Goal: Transaction & Acquisition: Download file/media

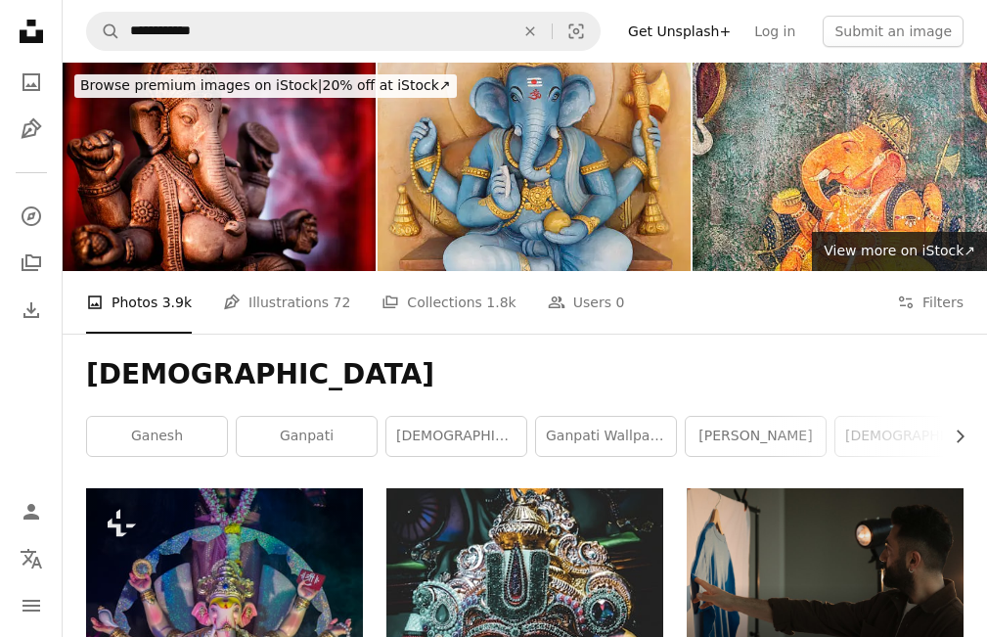
scroll to position [3455, 0]
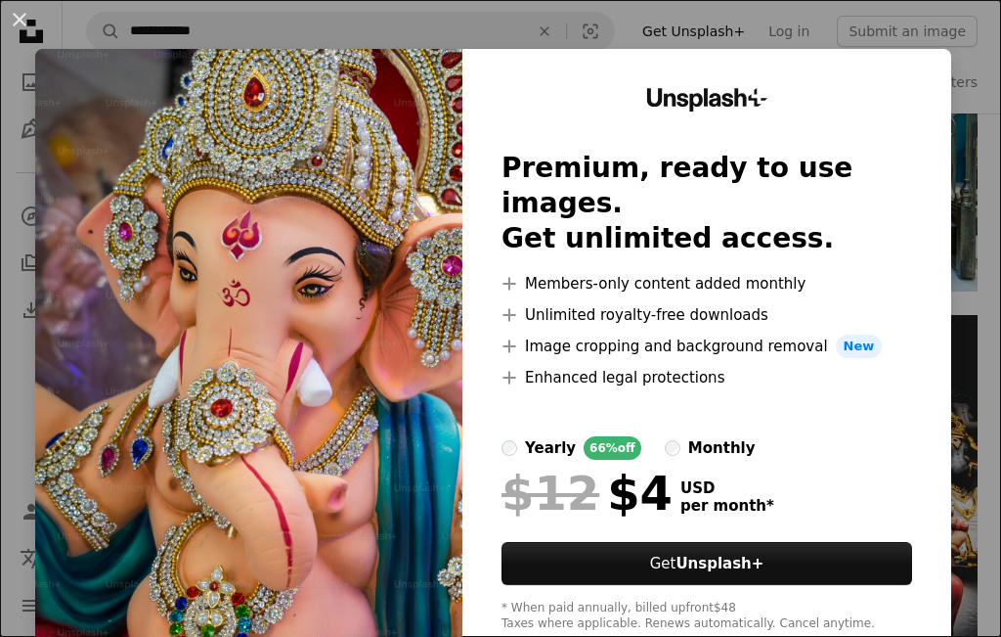
click at [180, 302] on img at bounding box center [248, 360] width 427 height 622
click at [299, 276] on img at bounding box center [248, 360] width 427 height 622
click at [27, 22] on button "An X shape" at bounding box center [19, 19] width 23 height 23
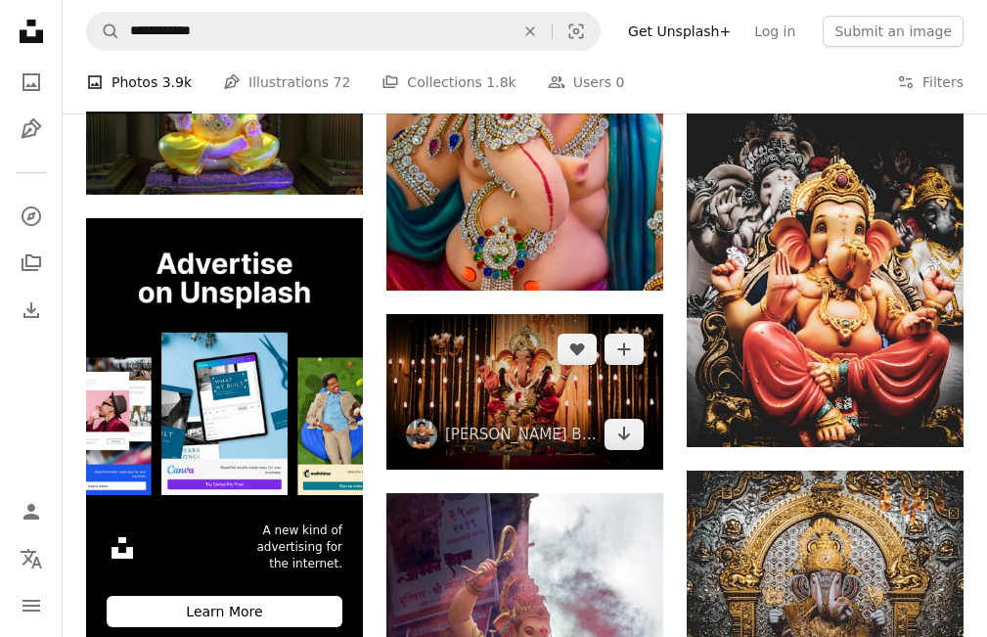
scroll to position [3846, 0]
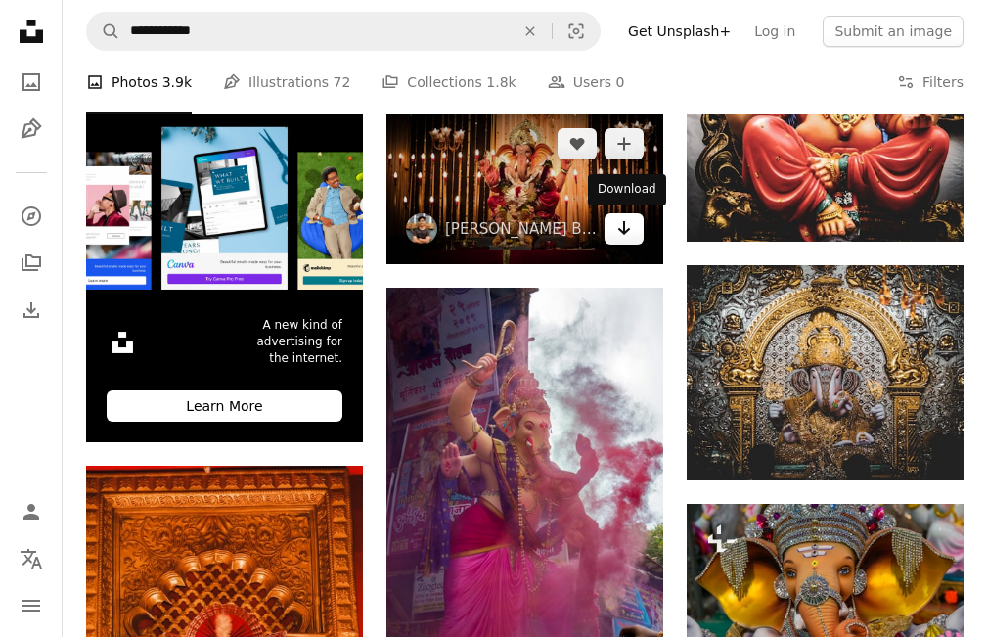
click at [626, 226] on icon "Arrow pointing down" at bounding box center [624, 227] width 16 height 23
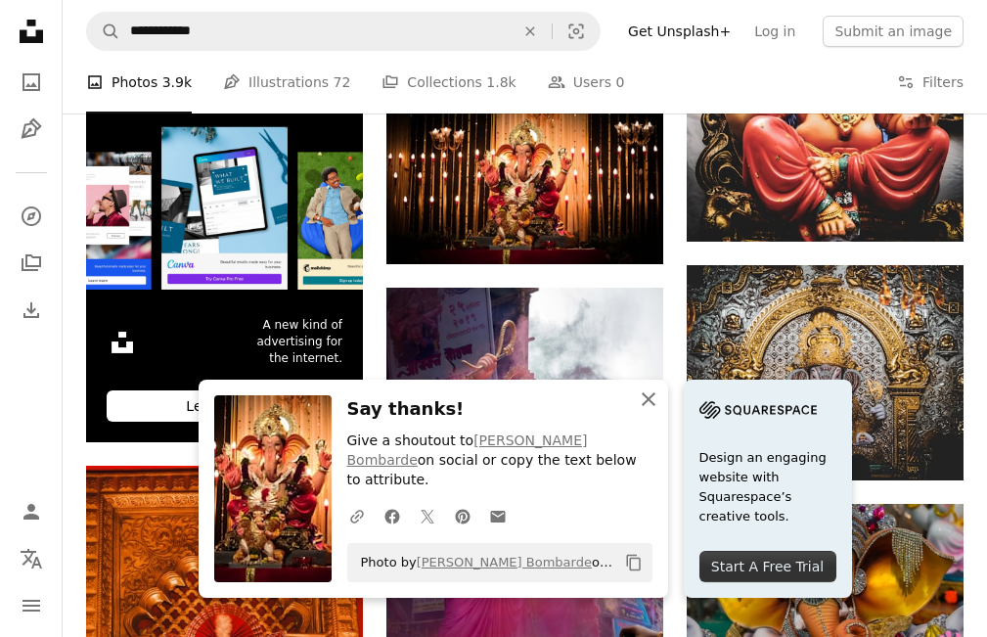
click at [649, 406] on icon "button" at bounding box center [648, 399] width 14 height 14
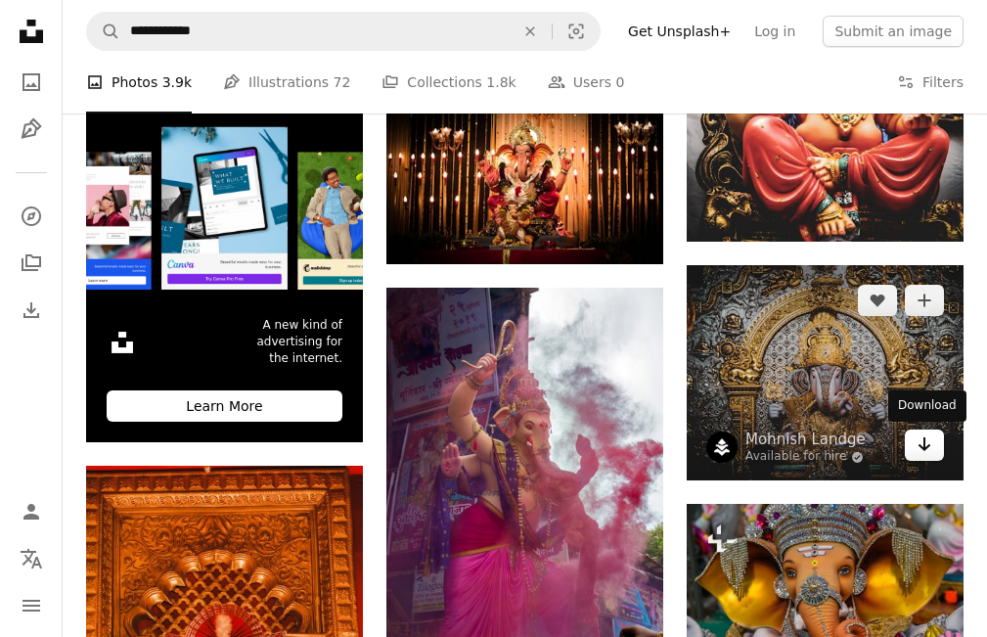
click at [918, 448] on icon "Arrow pointing down" at bounding box center [924, 443] width 16 height 23
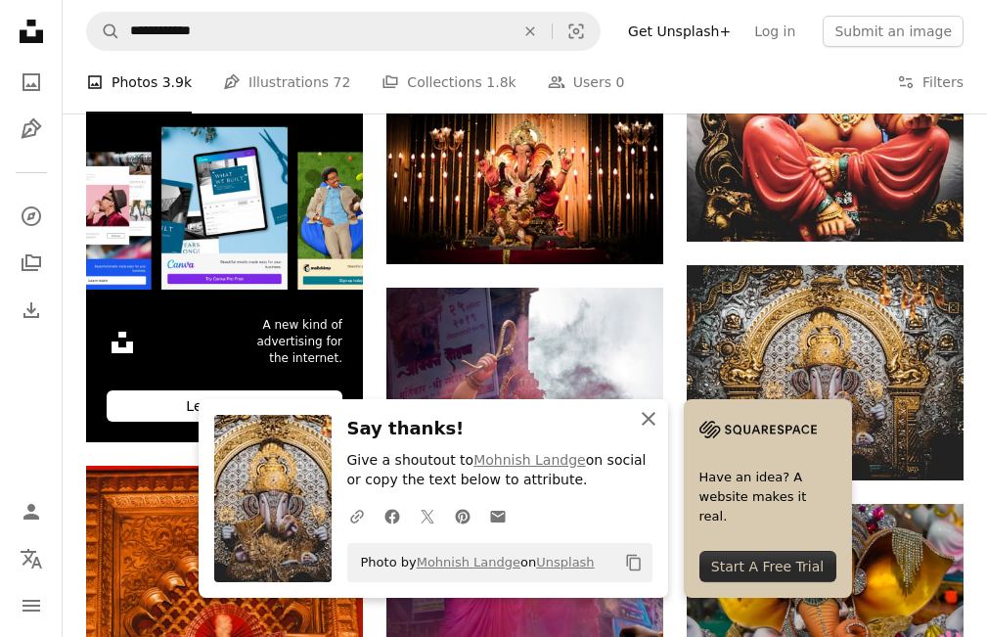
click at [646, 419] on icon "button" at bounding box center [648, 419] width 14 height 14
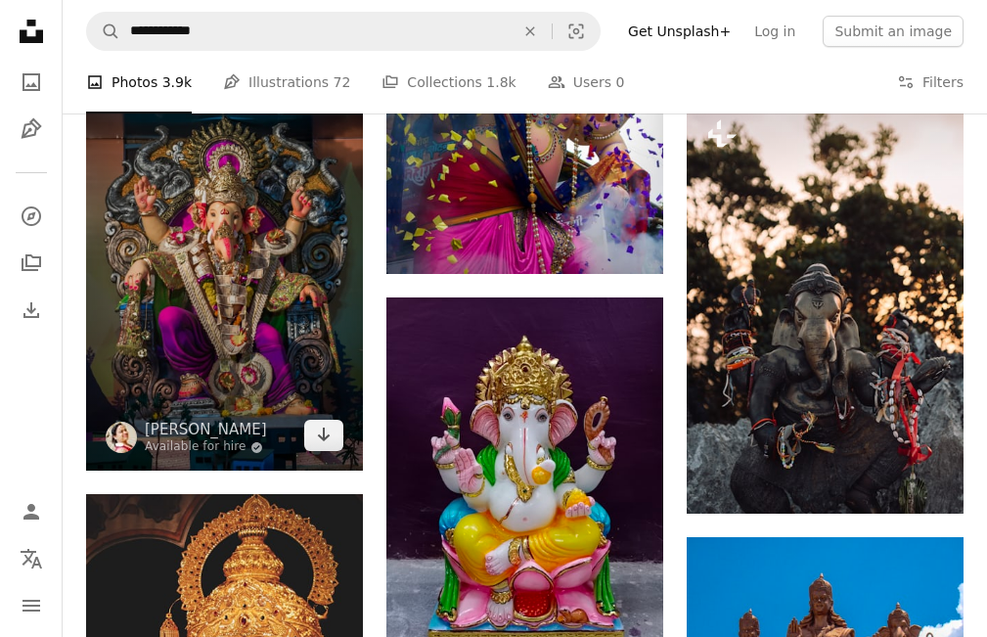
scroll to position [5118, 0]
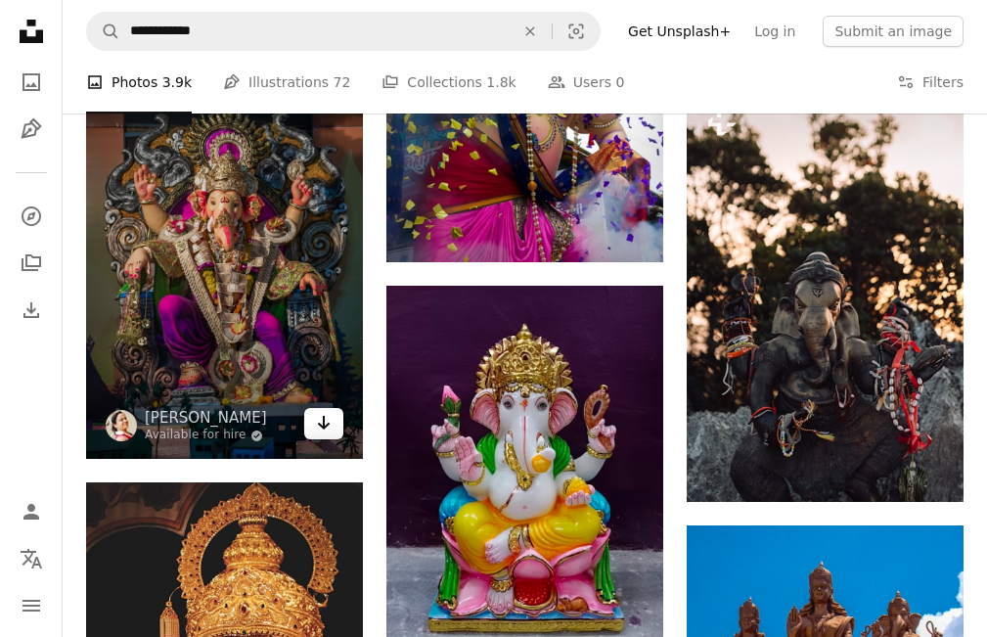
click at [319, 427] on icon "Arrow pointing down" at bounding box center [324, 422] width 16 height 23
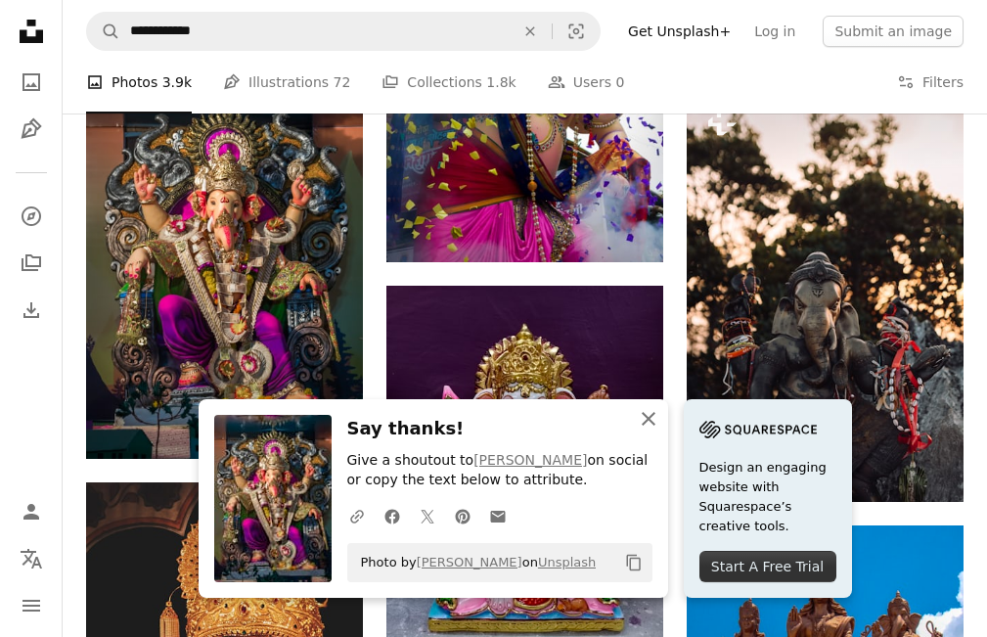
click at [645, 407] on icon "An X shape" at bounding box center [648, 418] width 23 height 23
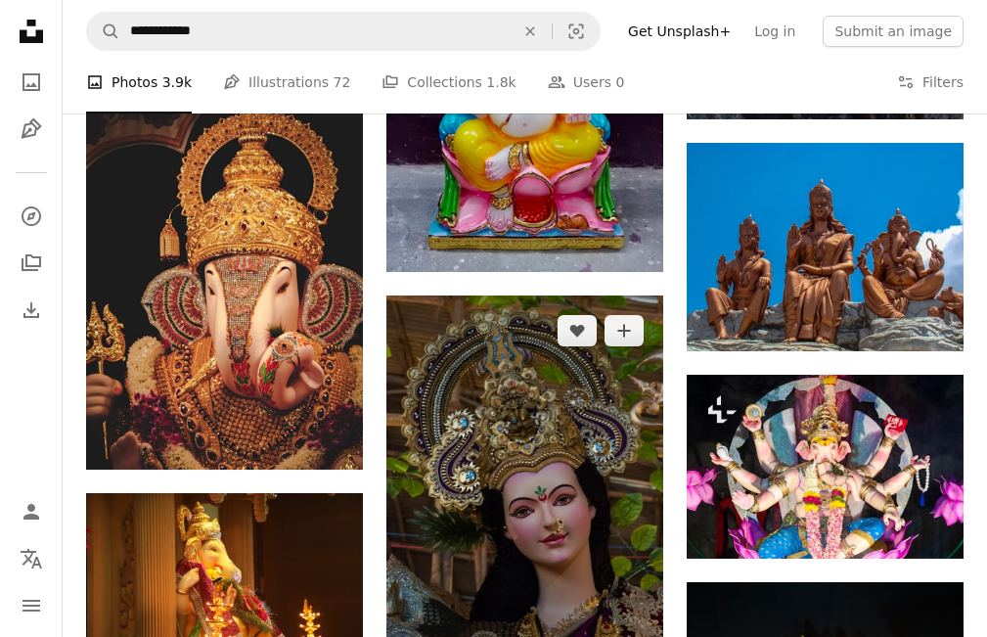
scroll to position [5509, 0]
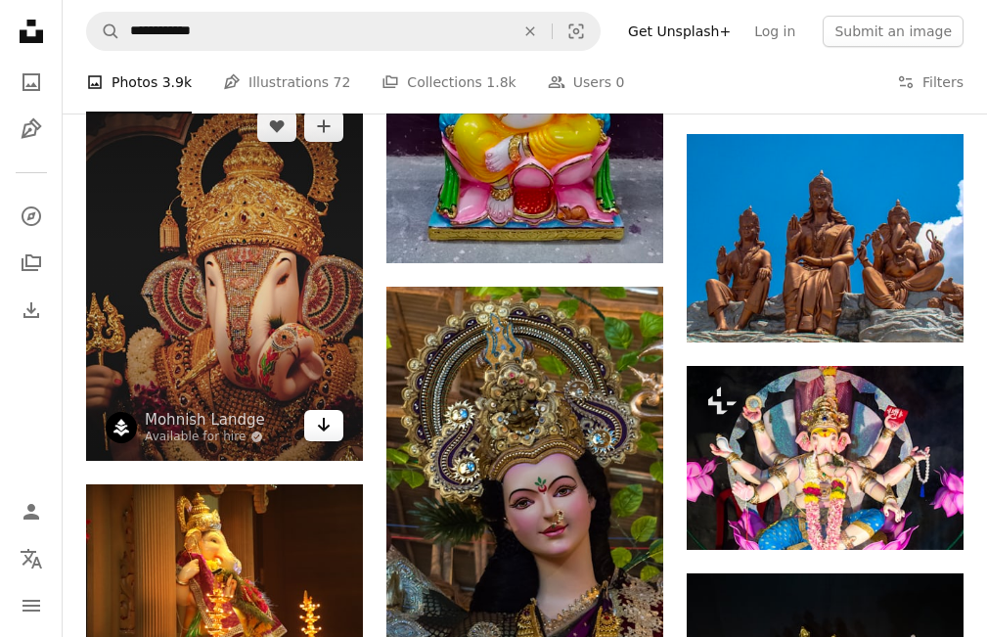
click at [320, 423] on icon "Arrow pointing down" at bounding box center [324, 424] width 16 height 23
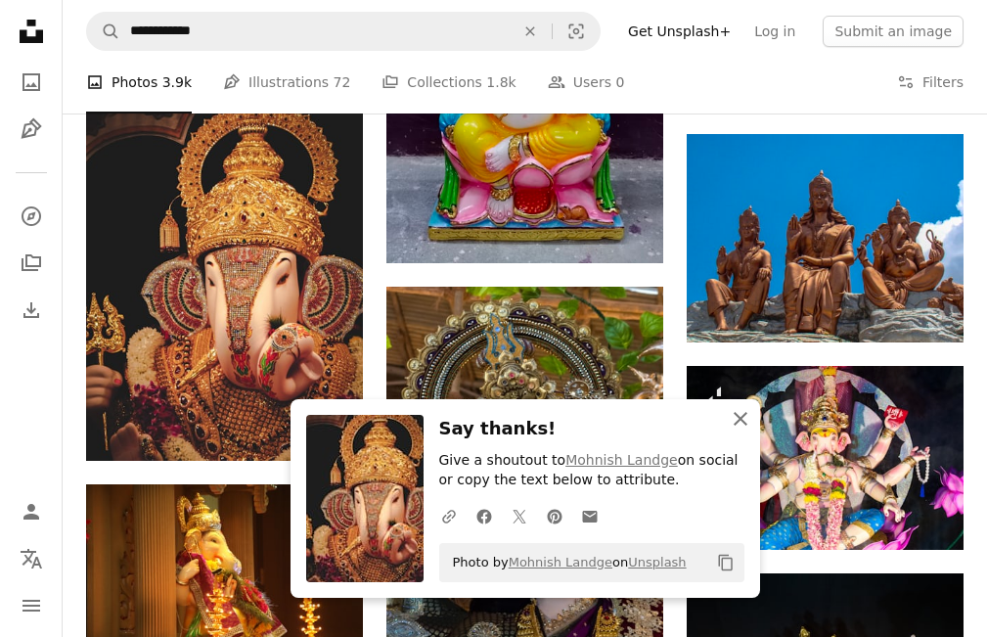
click at [739, 410] on icon "An X shape" at bounding box center [739, 418] width 23 height 23
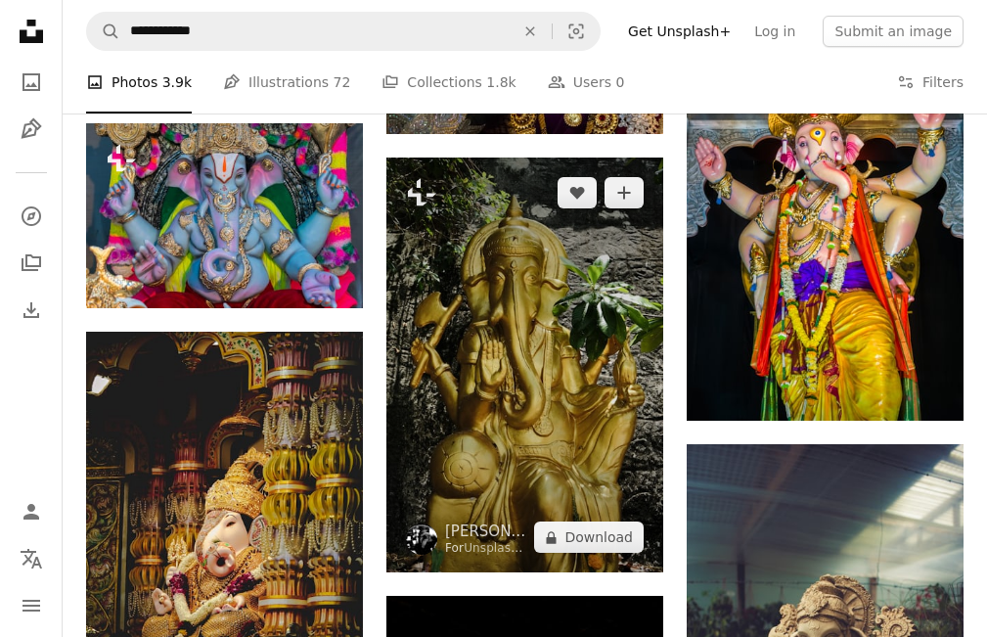
scroll to position [6193, 0]
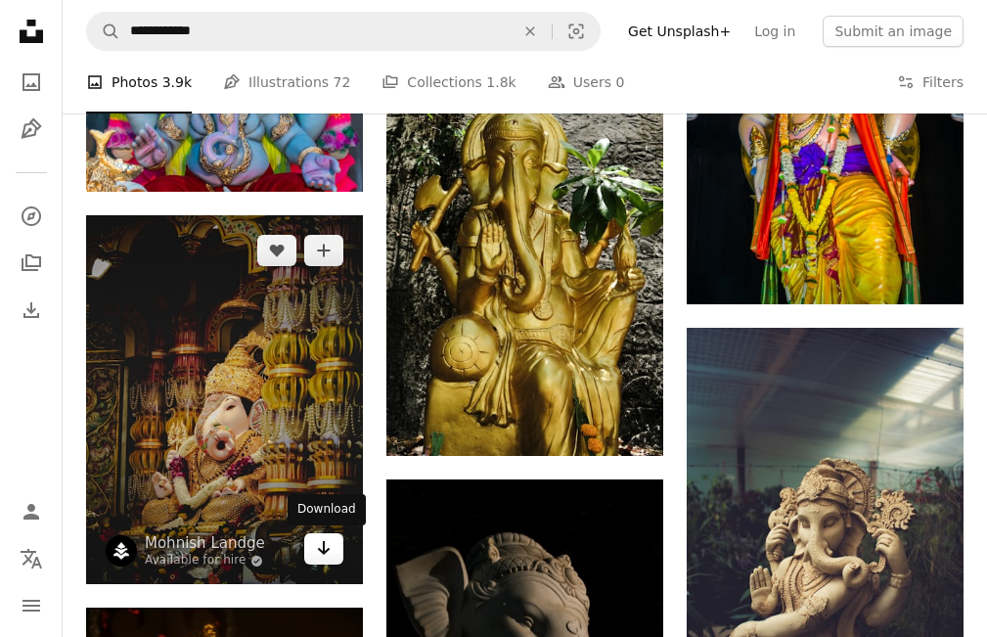
click at [319, 559] on icon "Arrow pointing down" at bounding box center [324, 547] width 16 height 23
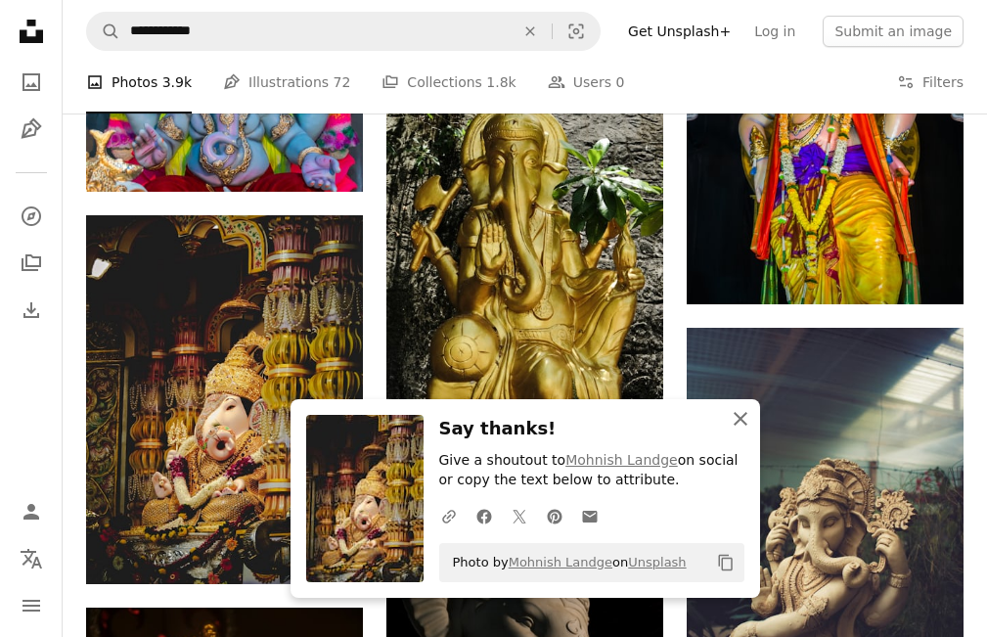
click at [731, 418] on icon "An X shape" at bounding box center [739, 418] width 23 height 23
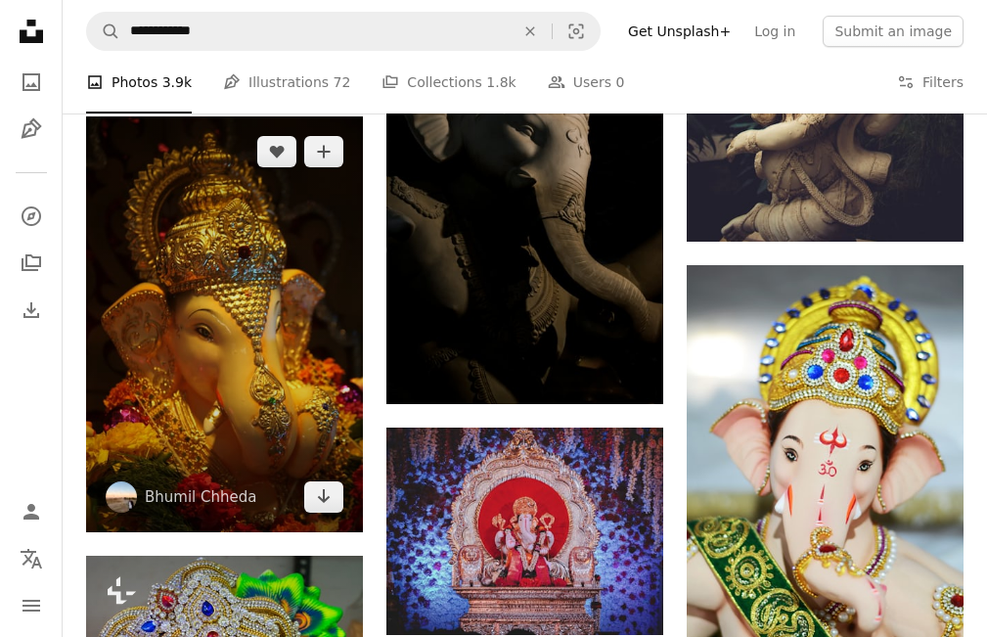
scroll to position [6682, 0]
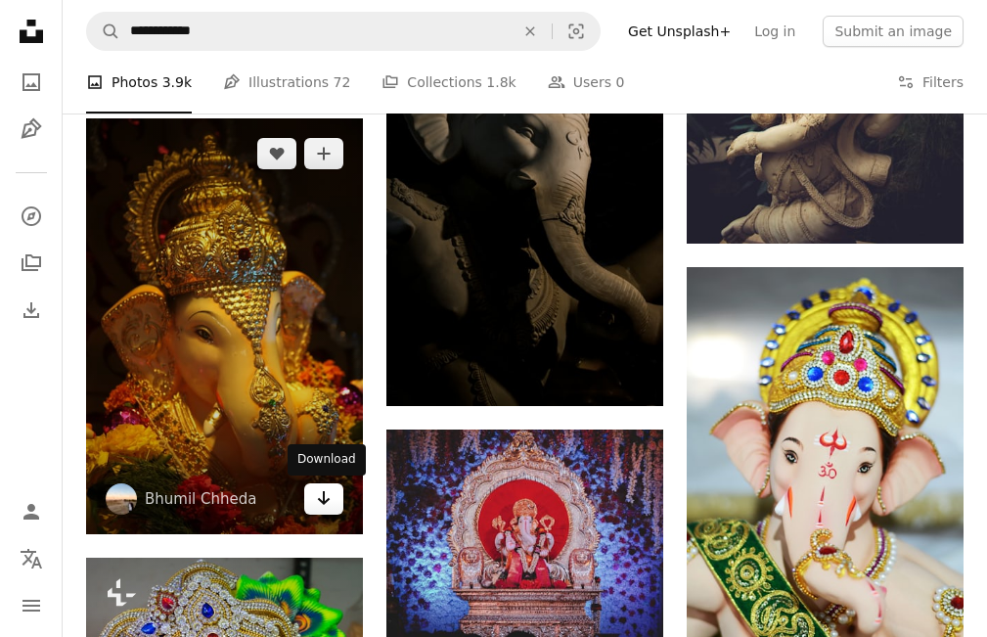
click at [321, 504] on icon "Arrow pointing down" at bounding box center [324, 497] width 16 height 23
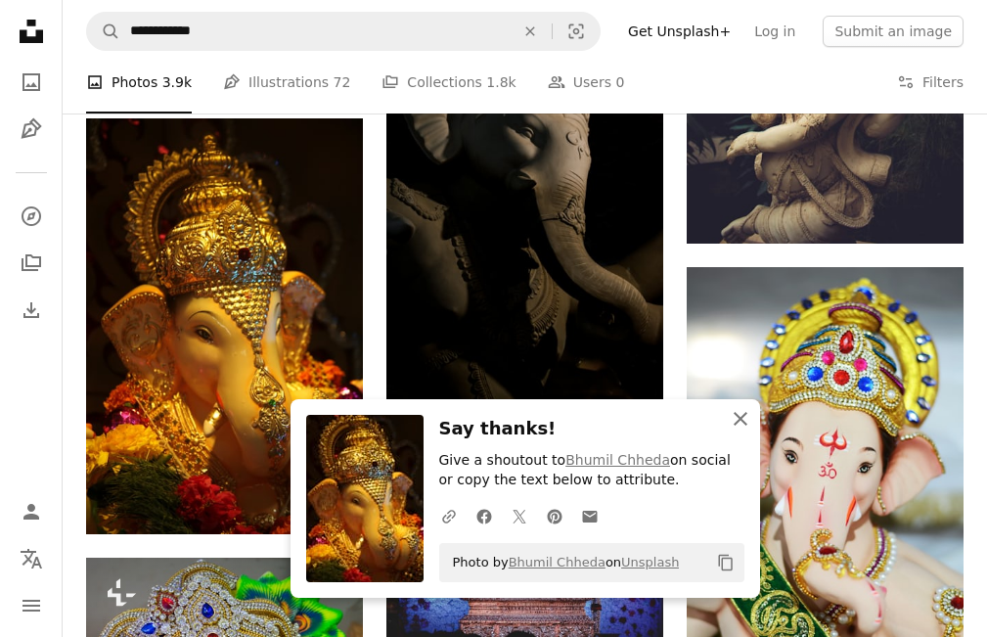
click at [737, 421] on icon "button" at bounding box center [740, 419] width 14 height 14
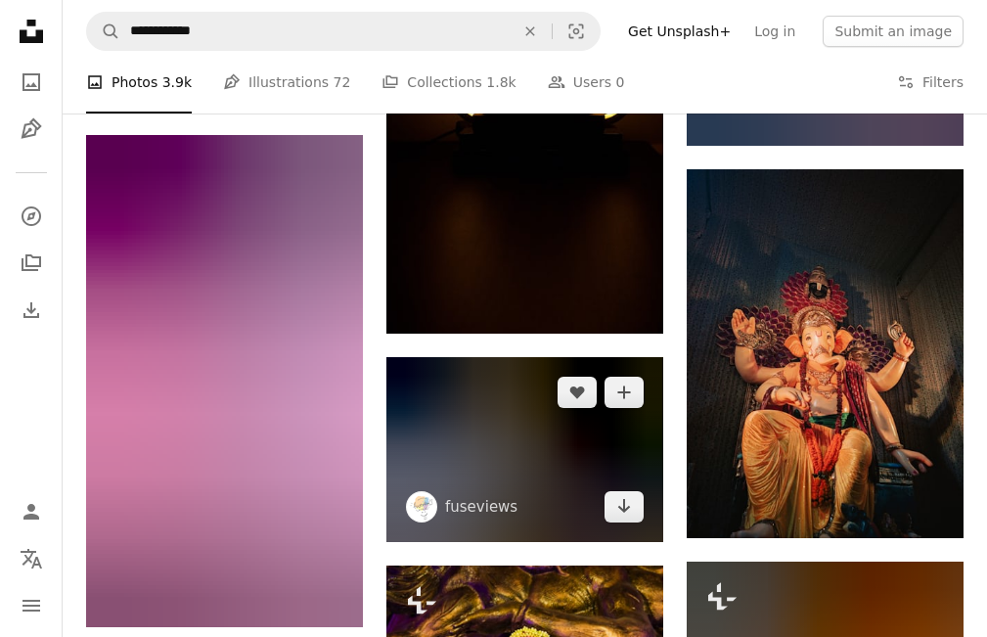
scroll to position [10300, 0]
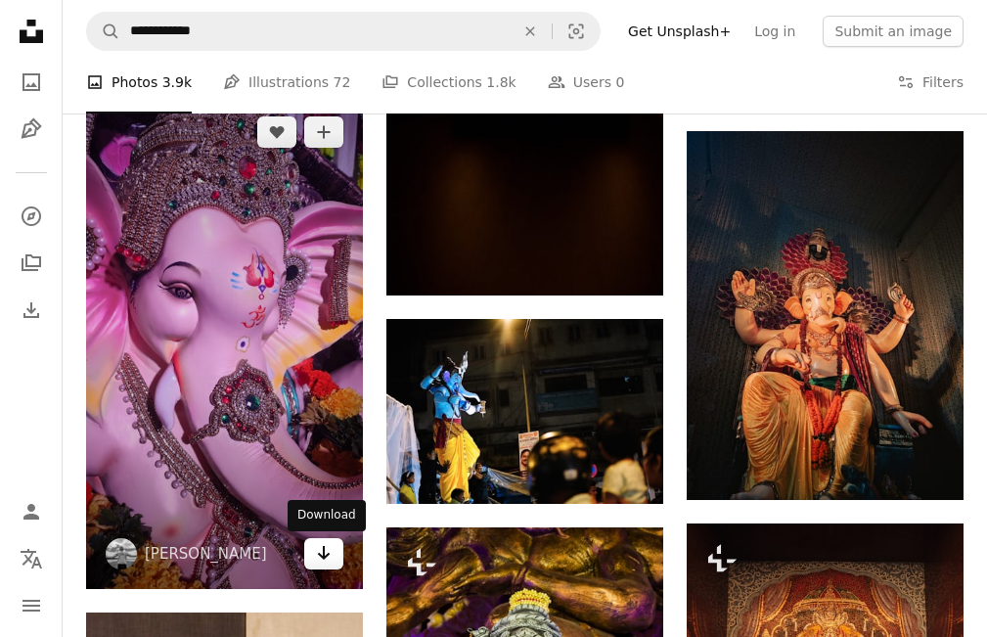
click at [329, 546] on icon "Arrow pointing down" at bounding box center [324, 552] width 16 height 23
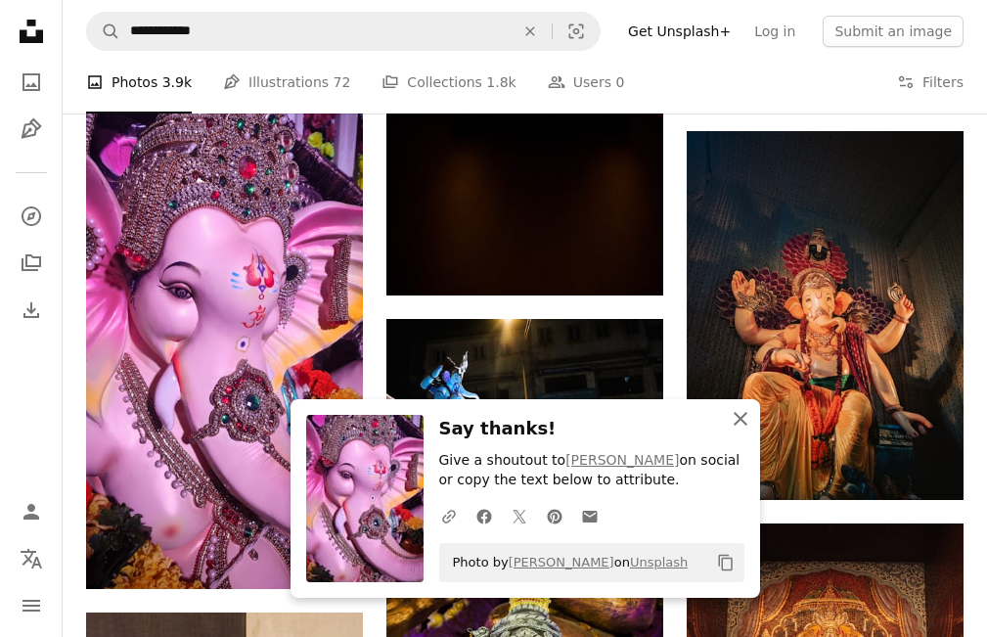
click at [742, 415] on icon "button" at bounding box center [740, 419] width 14 height 14
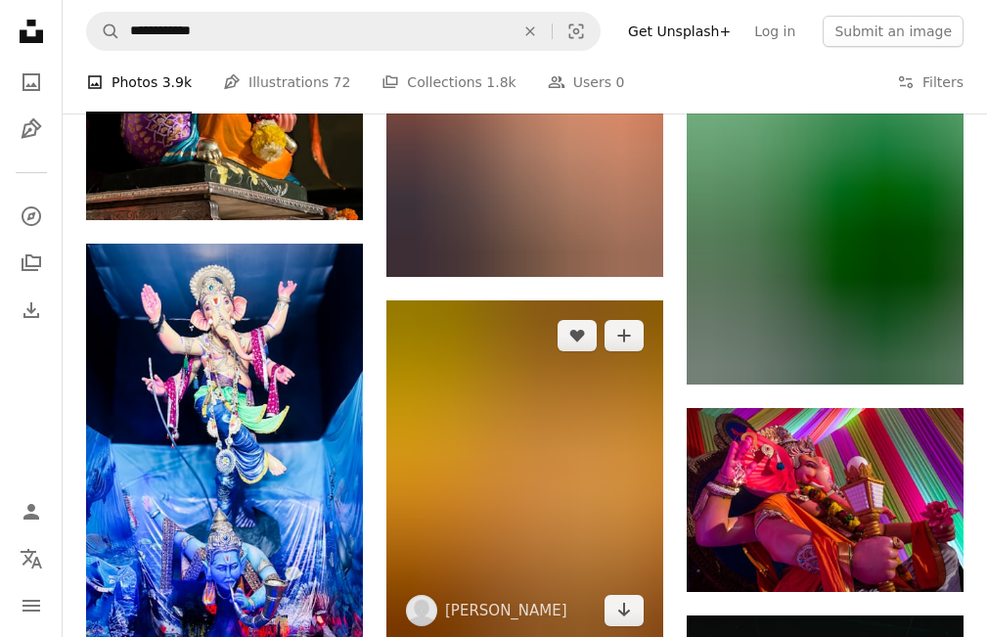
scroll to position [16362, 0]
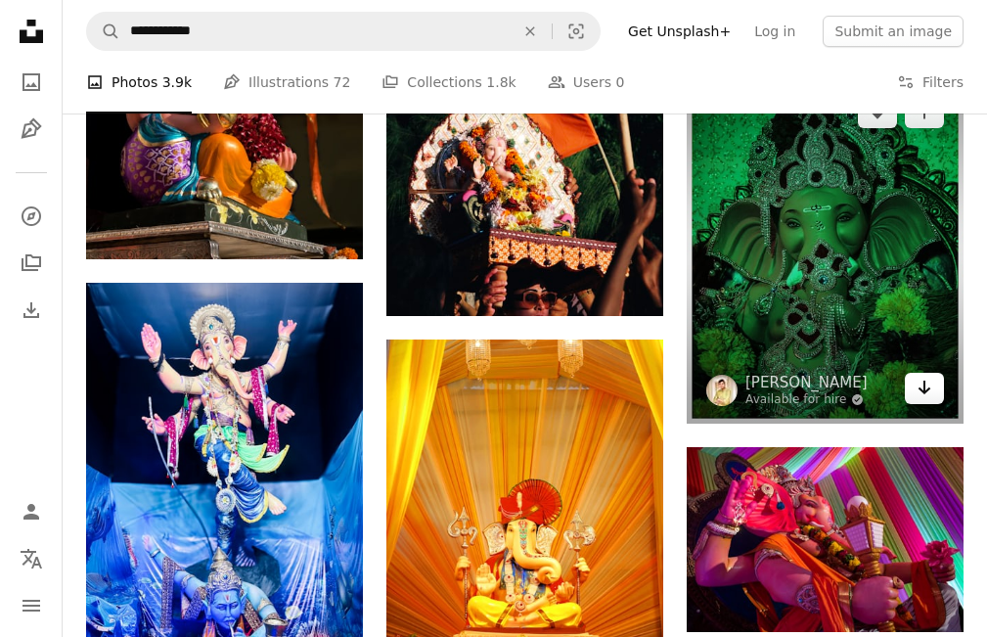
click at [919, 389] on icon "Download" at bounding box center [924, 387] width 13 height 14
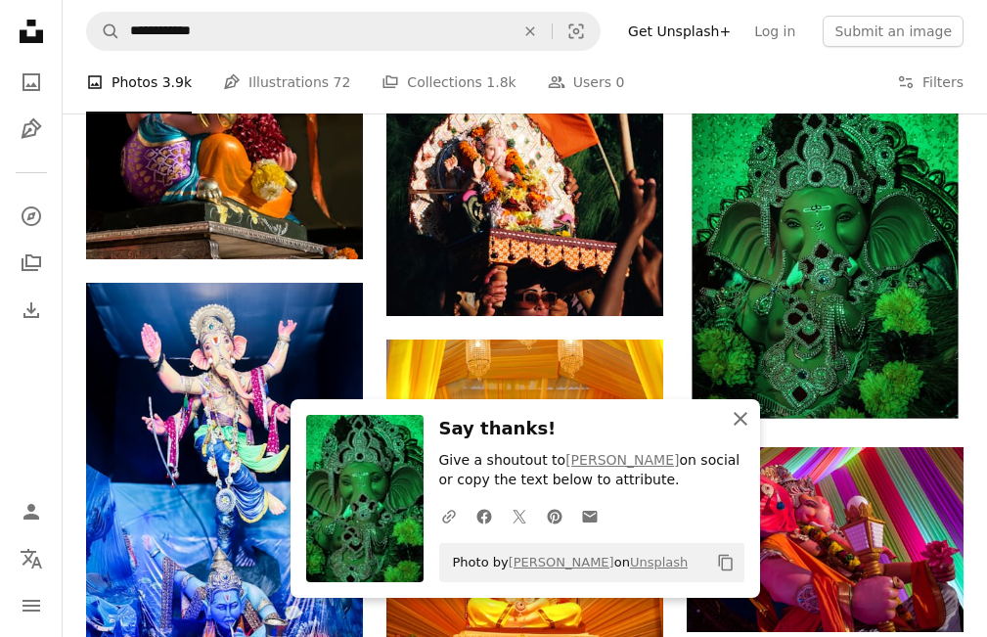
click at [735, 411] on icon "An X shape" at bounding box center [739, 418] width 23 height 23
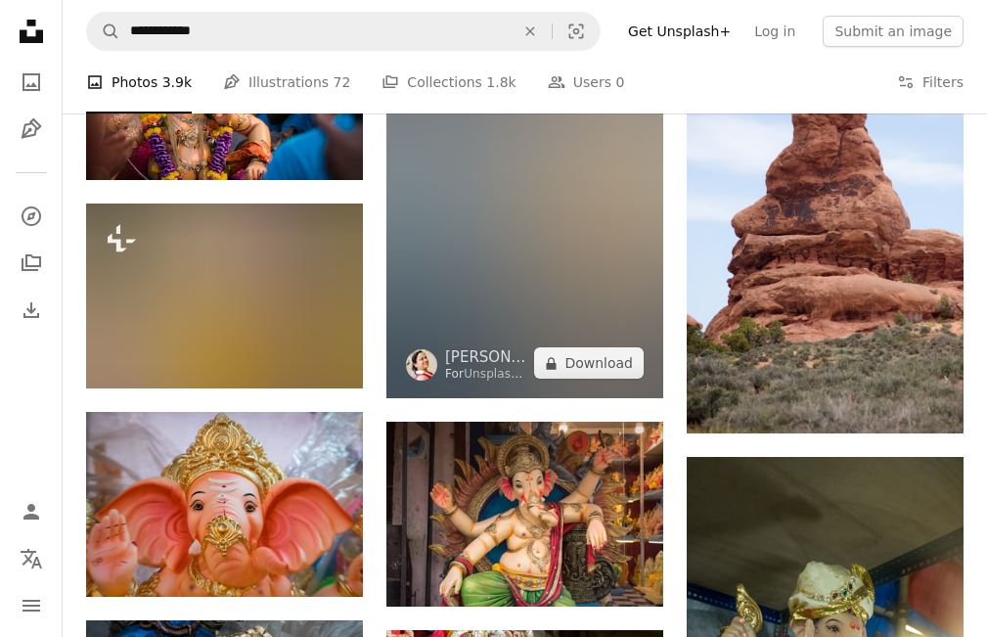
scroll to position [19099, 0]
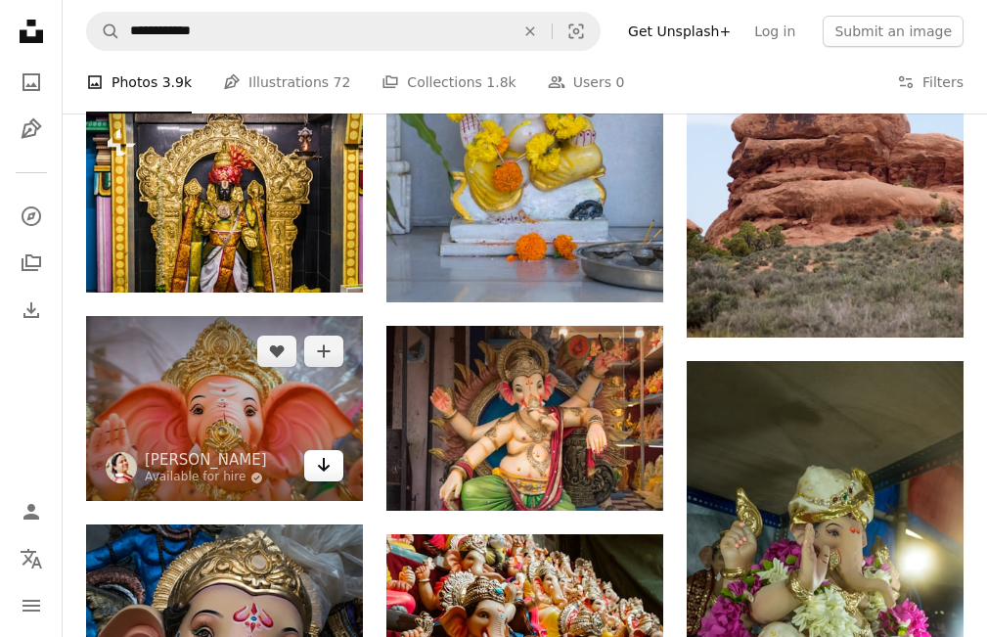
click at [325, 464] on icon "Download" at bounding box center [324, 465] width 13 height 14
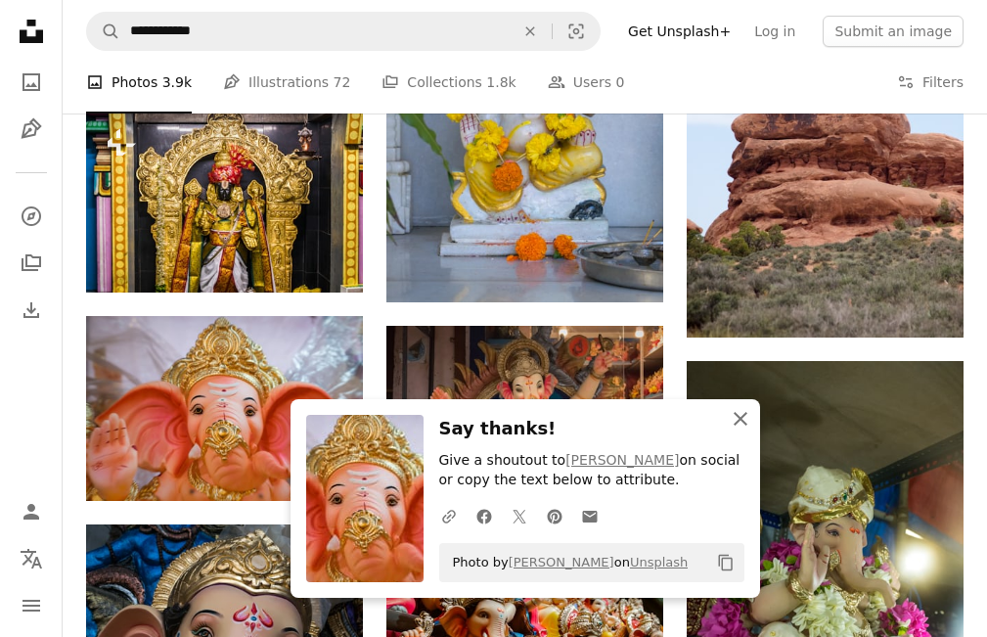
click at [741, 417] on icon "button" at bounding box center [740, 419] width 14 height 14
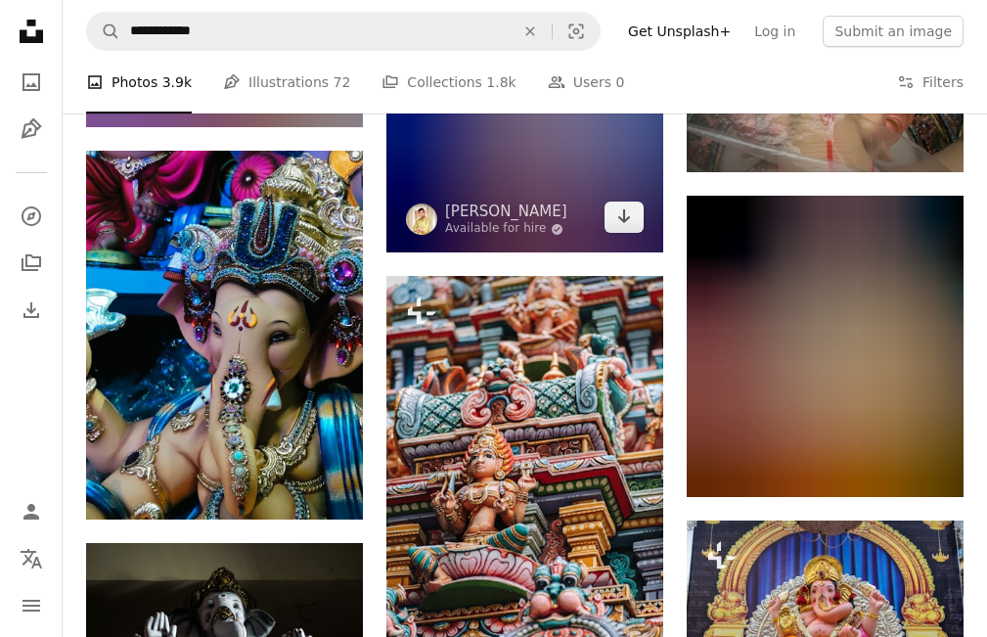
scroll to position [20370, 0]
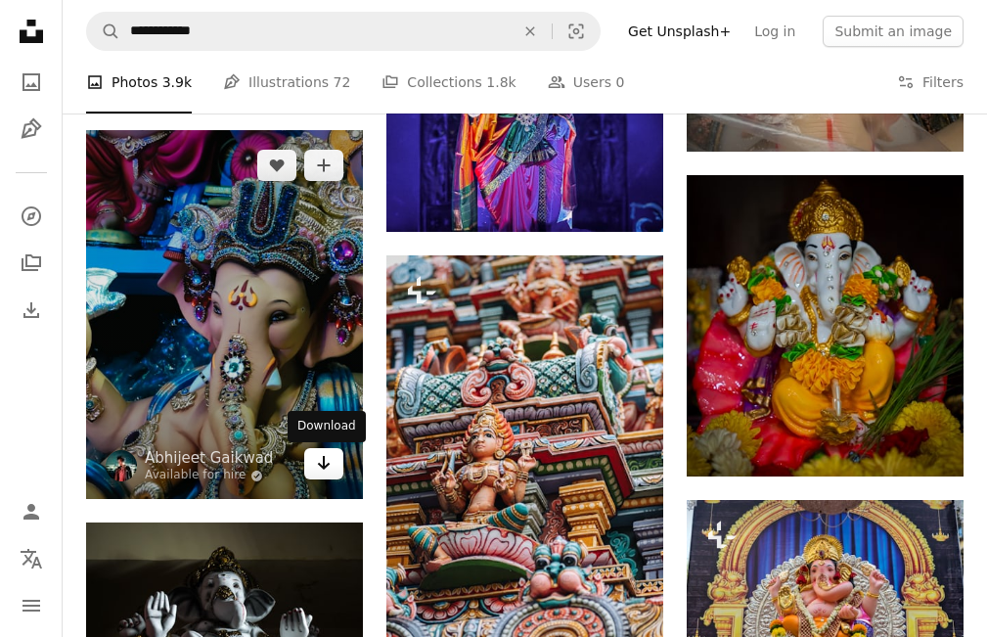
click at [320, 465] on icon "Download" at bounding box center [324, 463] width 13 height 14
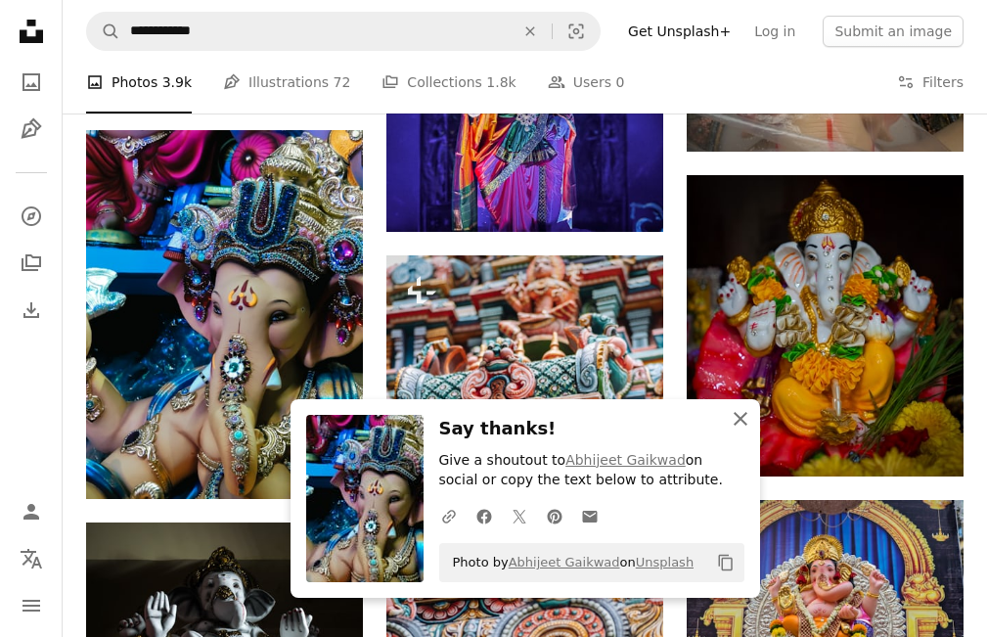
click at [740, 419] on icon "button" at bounding box center [740, 419] width 14 height 14
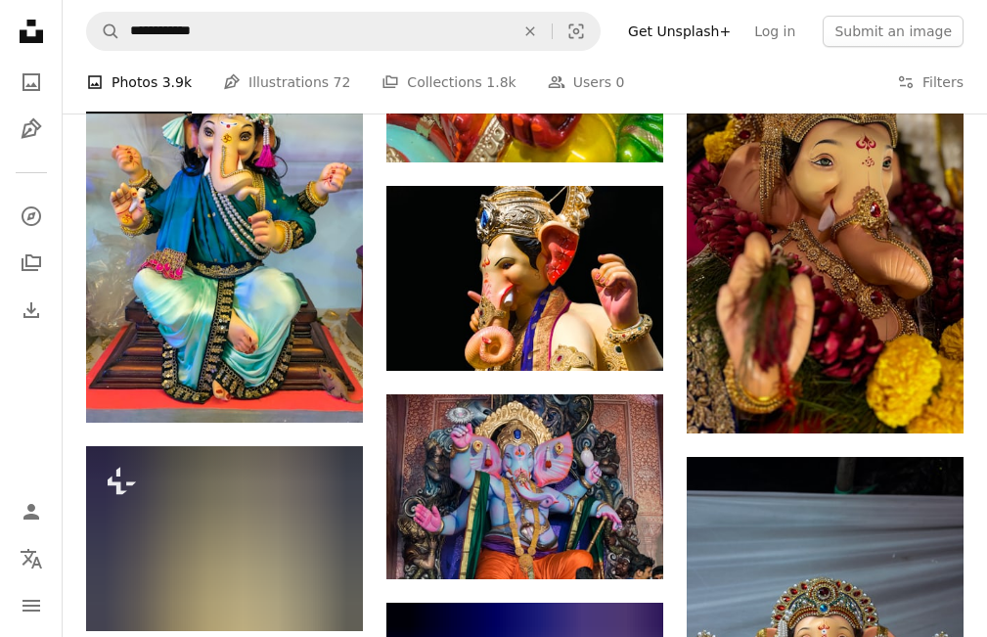
scroll to position [27117, 0]
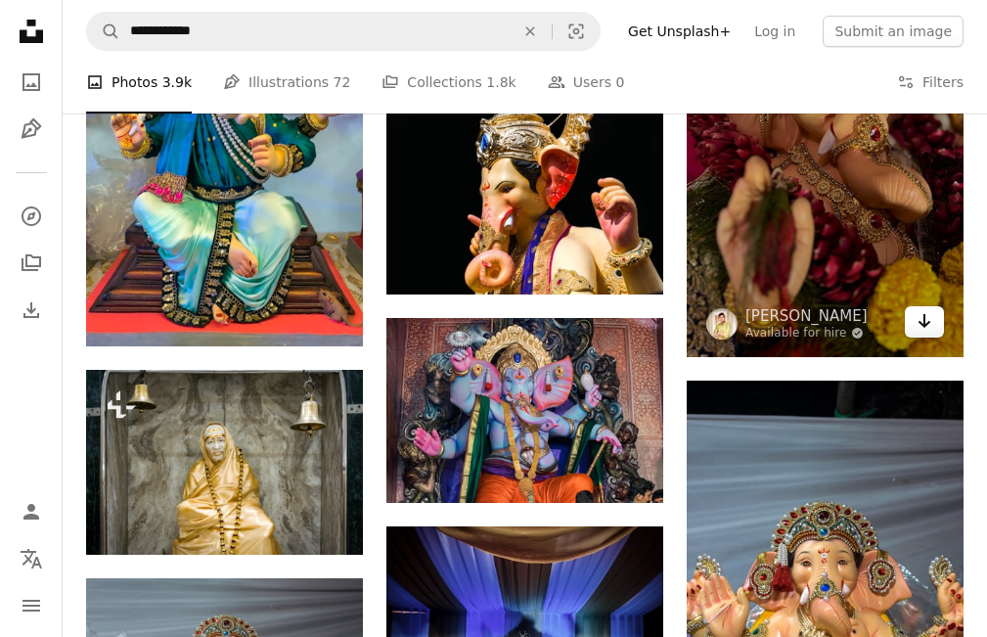
click at [935, 316] on link "Arrow pointing down" at bounding box center [923, 321] width 39 height 31
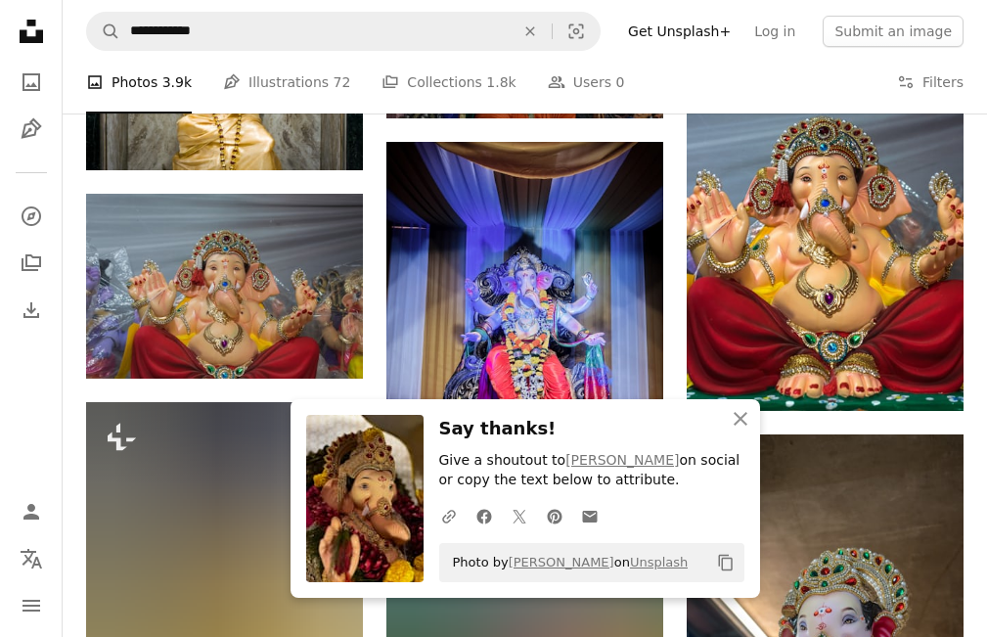
scroll to position [27508, 0]
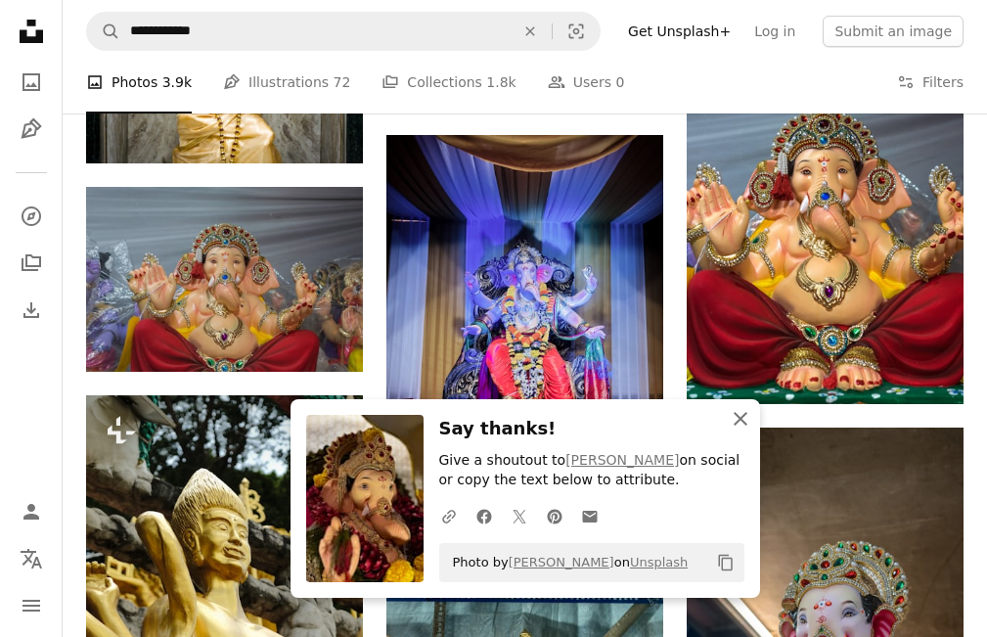
click at [738, 417] on icon "button" at bounding box center [740, 419] width 14 height 14
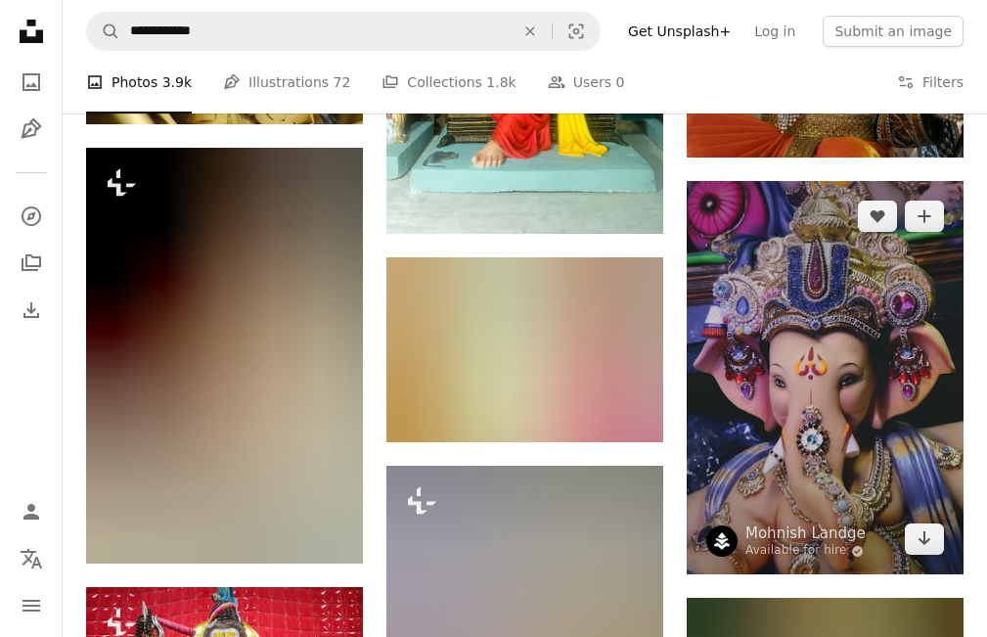
scroll to position [28193, 0]
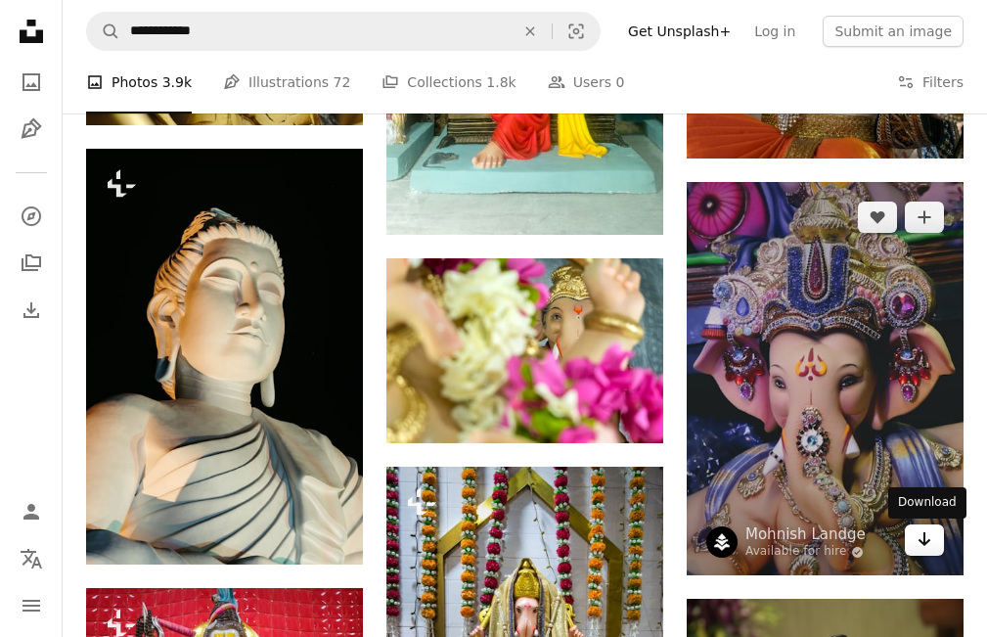
click at [922, 543] on icon "Arrow pointing down" at bounding box center [924, 538] width 16 height 23
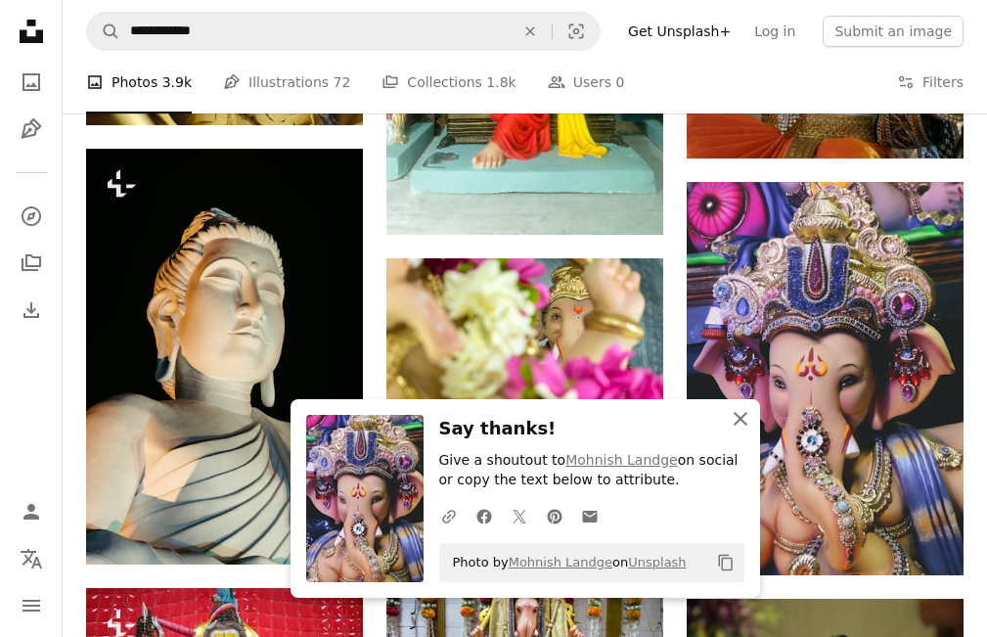
click at [738, 416] on icon "button" at bounding box center [740, 419] width 14 height 14
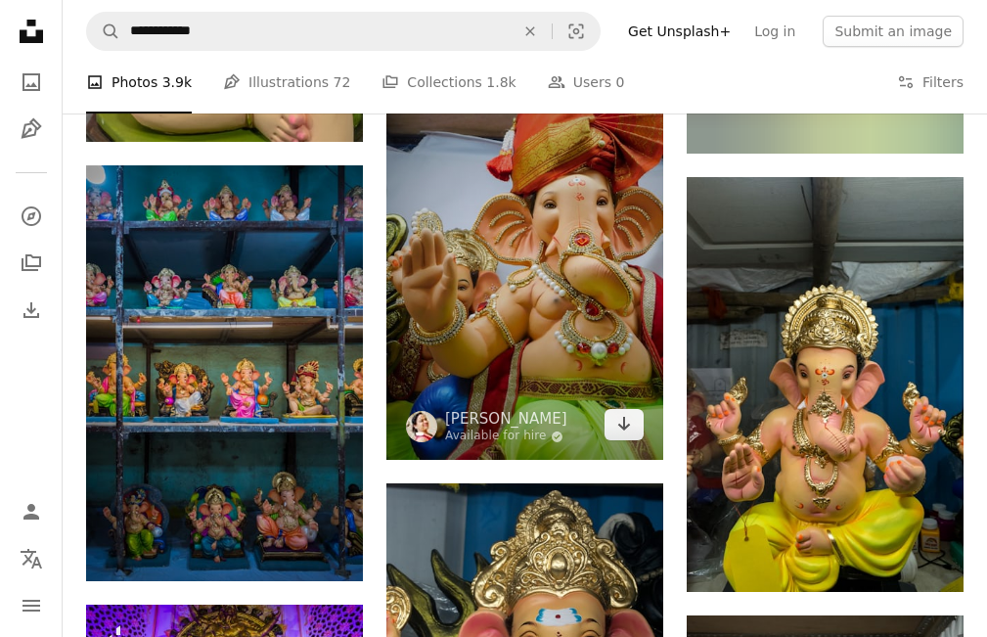
scroll to position [29268, 0]
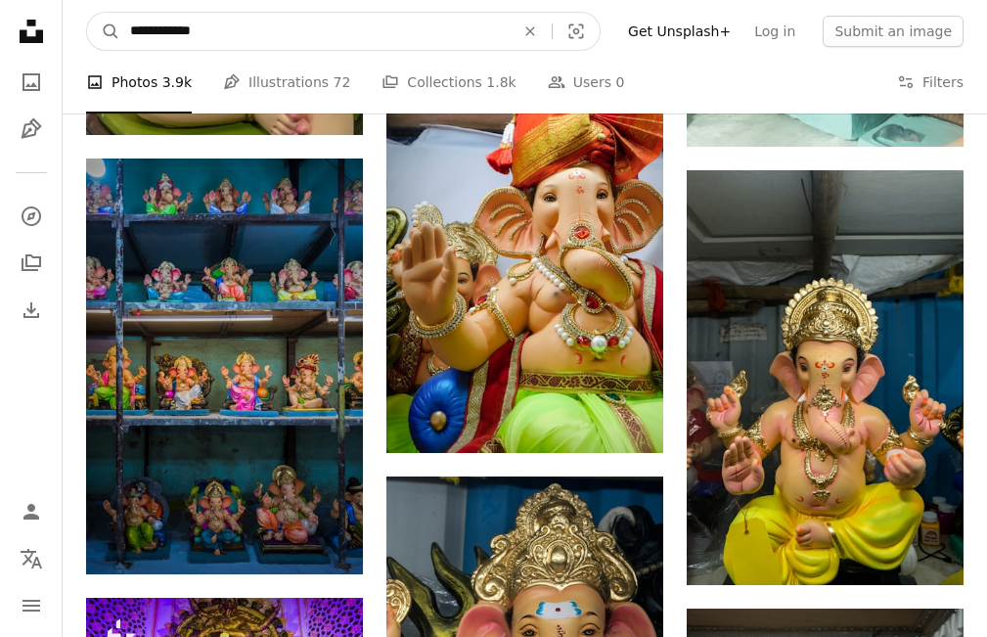
drag, startPoint x: 274, startPoint y: 18, endPoint x: 274, endPoint y: 29, distance: 11.7
click at [271, 30] on input "**********" at bounding box center [314, 31] width 388 height 37
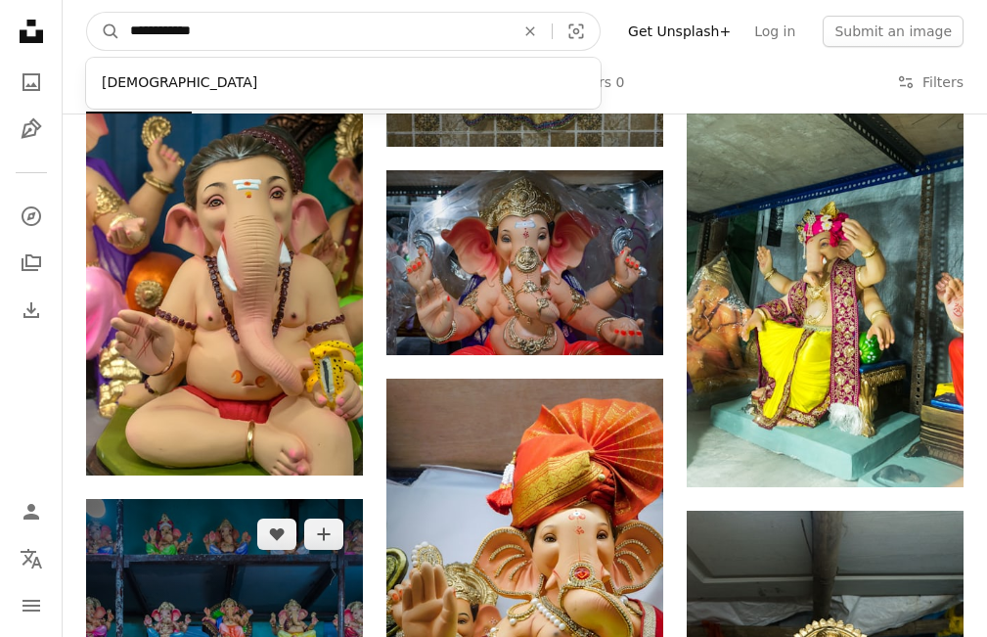
scroll to position [28877, 0]
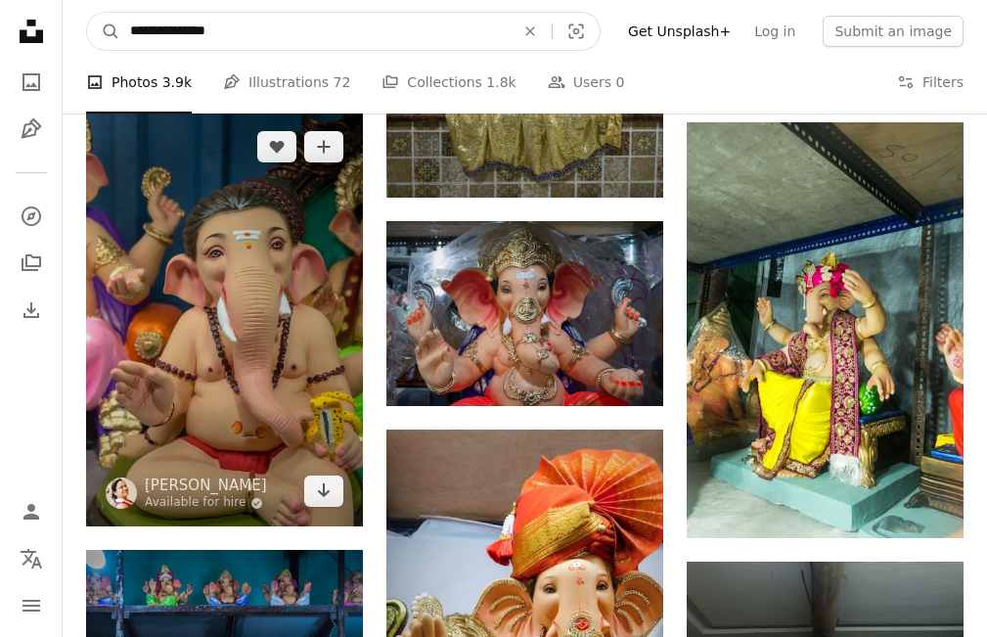
type input "**********"
click at [87, 13] on button "A magnifying glass" at bounding box center [103, 31] width 33 height 37
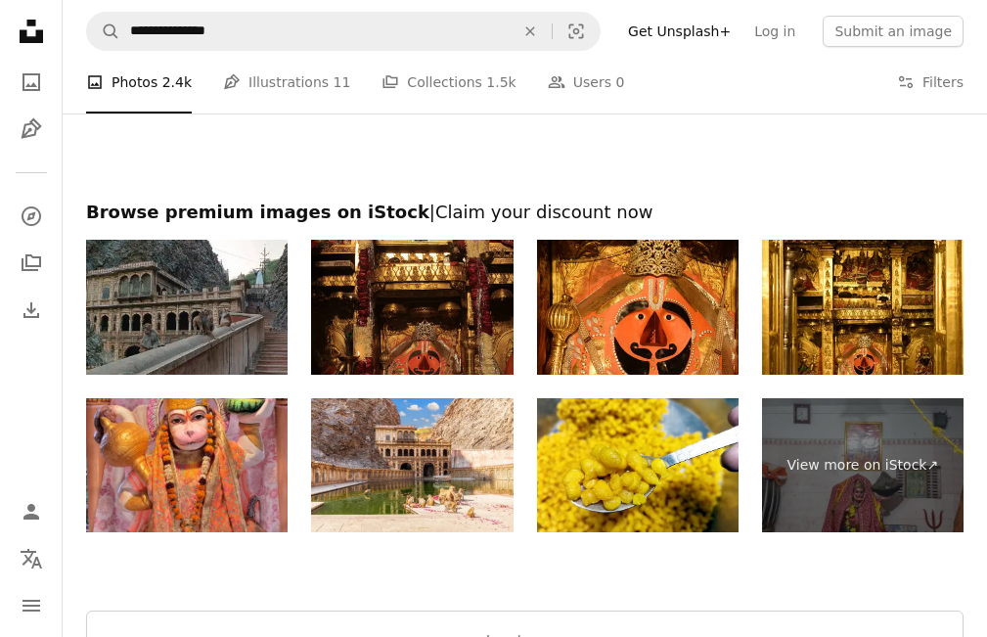
scroll to position [3520, 0]
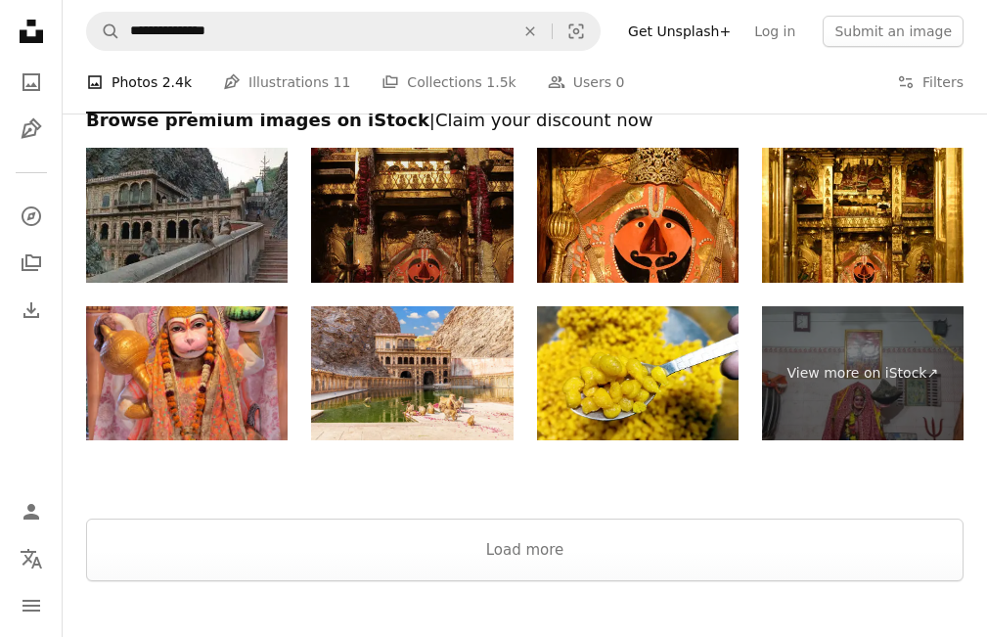
drag, startPoint x: 450, startPoint y: 228, endPoint x: 430, endPoint y: 243, distance: 25.0
click at [430, 243] on img at bounding box center [411, 215] width 201 height 135
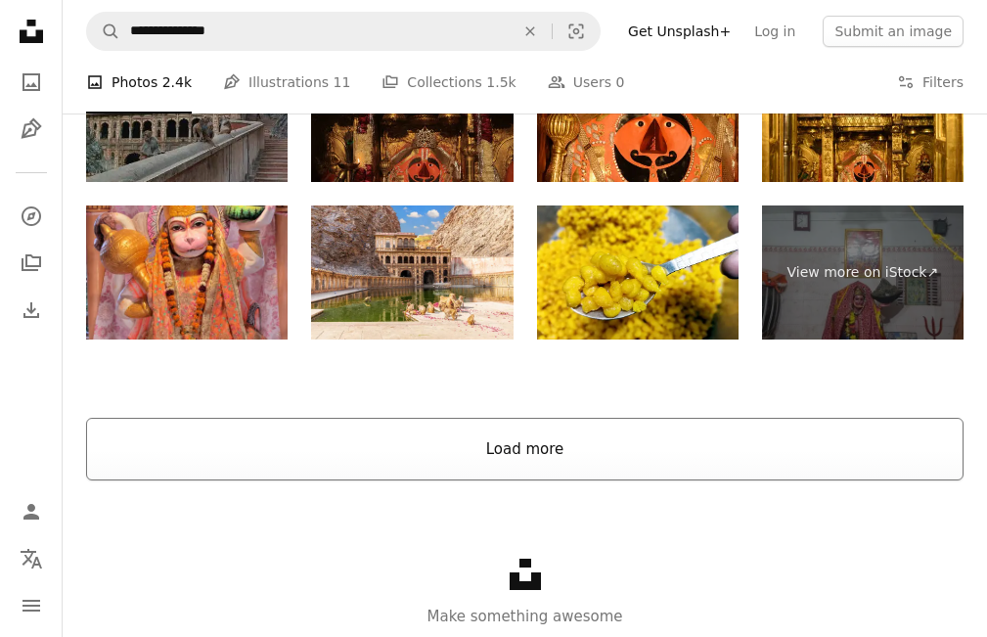
scroll to position [3690, 0]
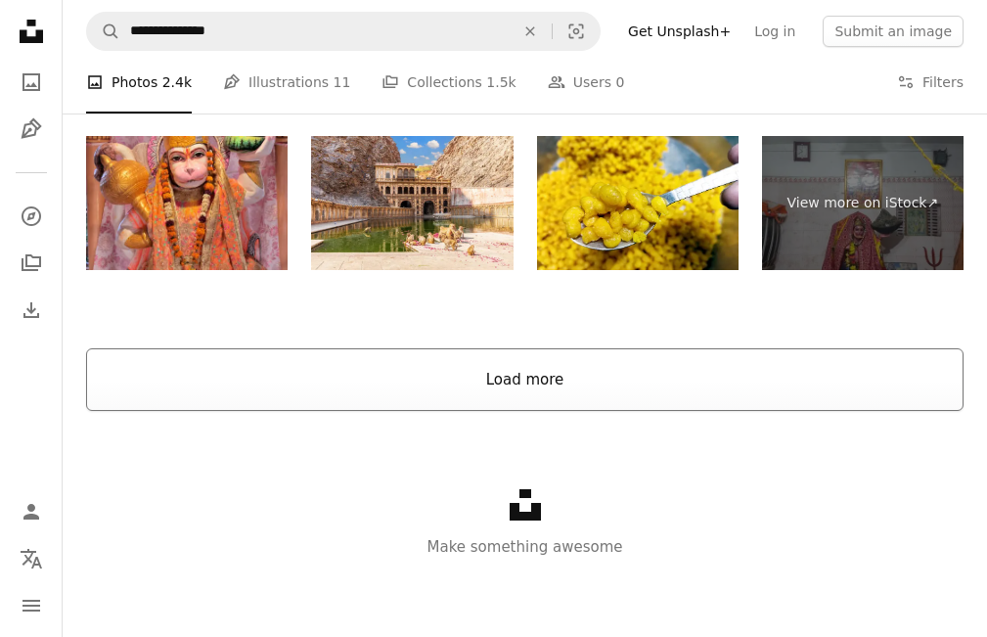
click at [466, 365] on button "Load more" at bounding box center [524, 379] width 877 height 63
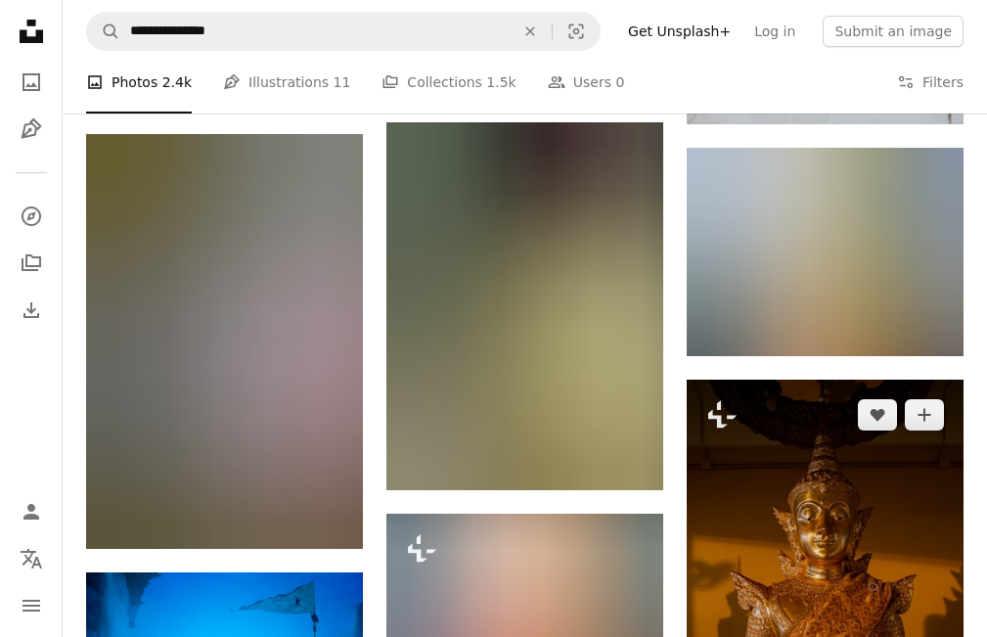
scroll to position [3397, 0]
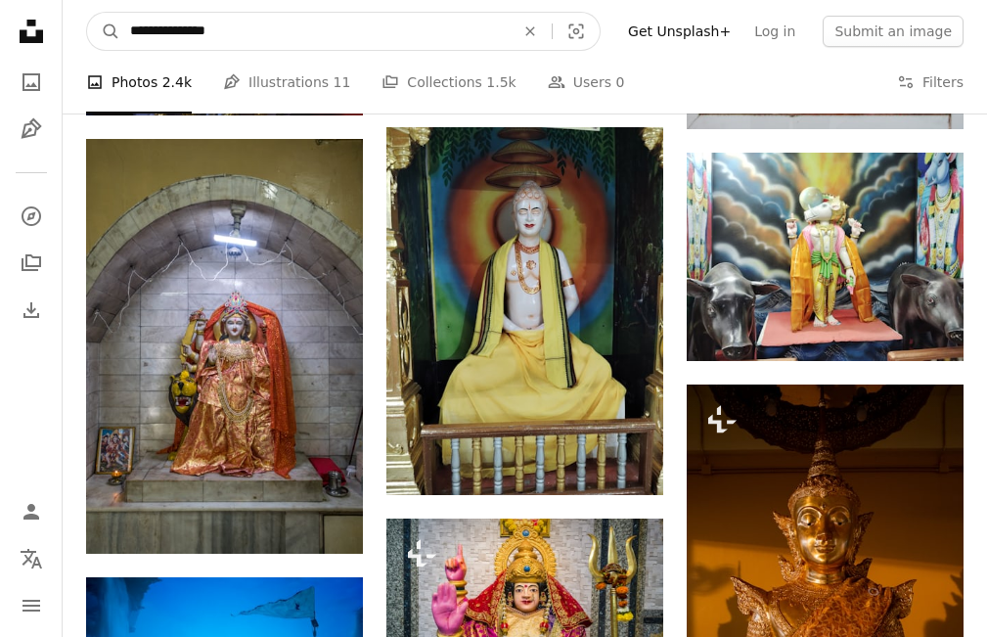
click at [154, 27] on input "**********" at bounding box center [314, 31] width 388 height 37
type input "**********"
click button "A magnifying glass" at bounding box center [103, 31] width 33 height 37
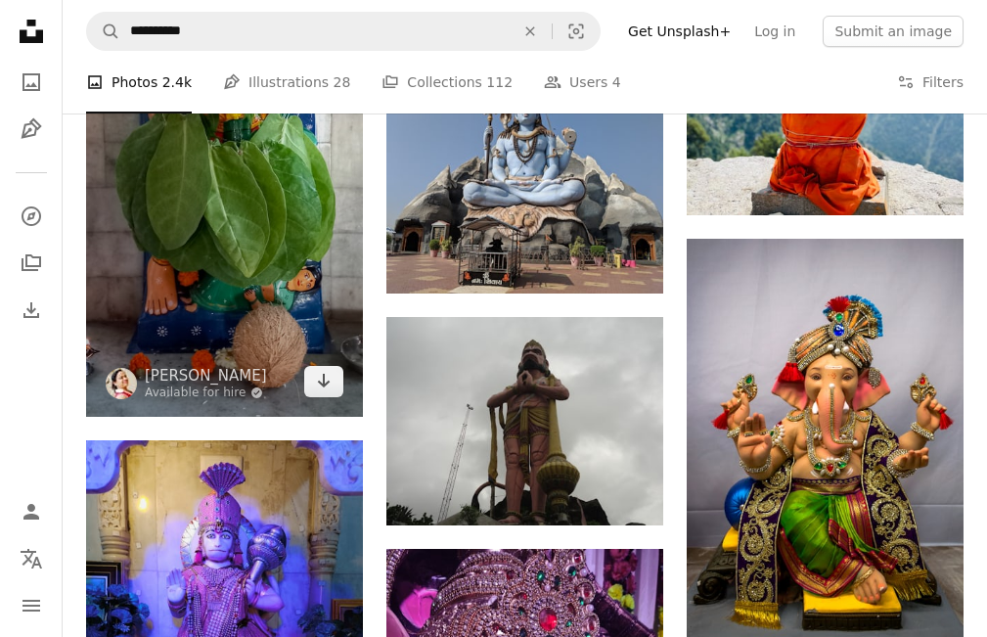
scroll to position [2151, 0]
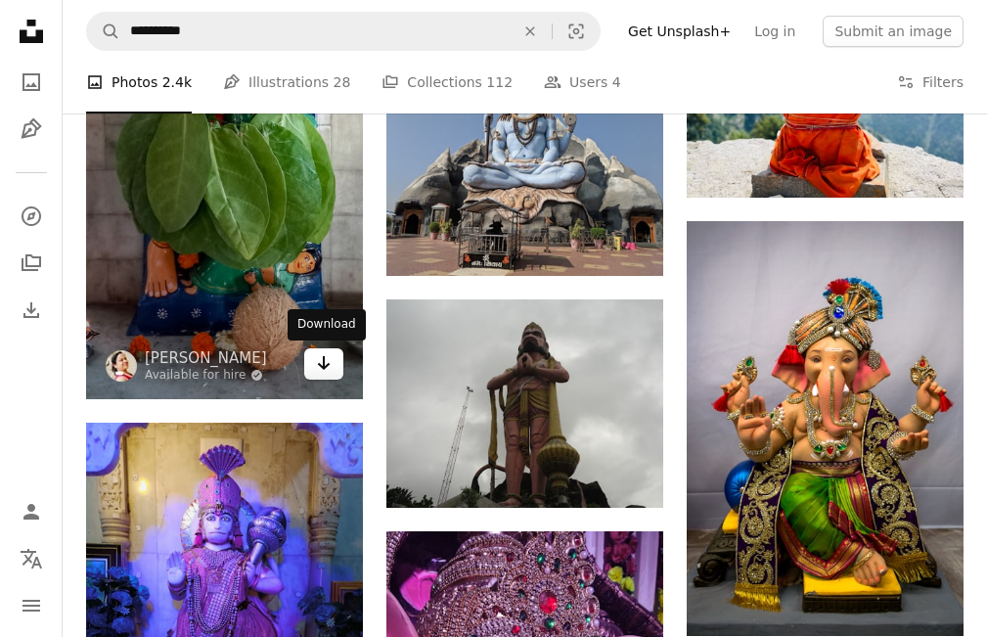
click at [331, 361] on link "Arrow pointing down" at bounding box center [323, 363] width 39 height 31
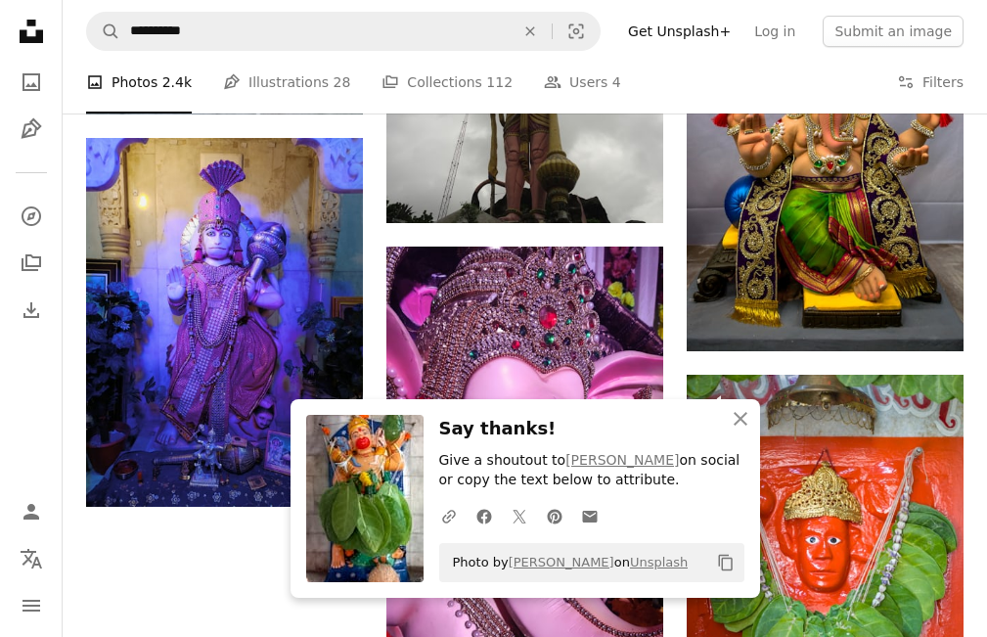
scroll to position [2444, 0]
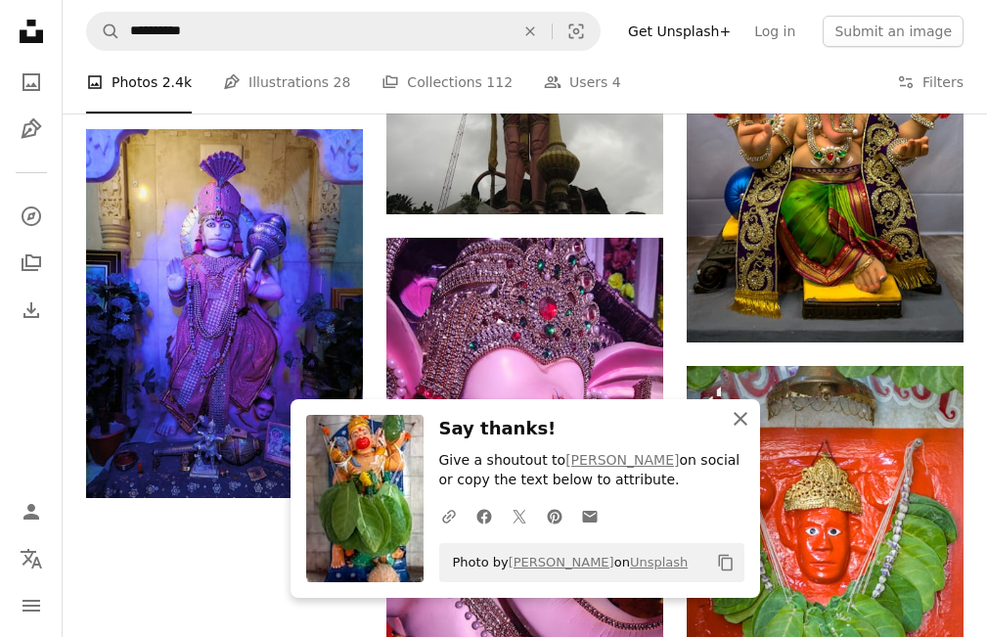
click at [741, 418] on icon "button" at bounding box center [740, 419] width 14 height 14
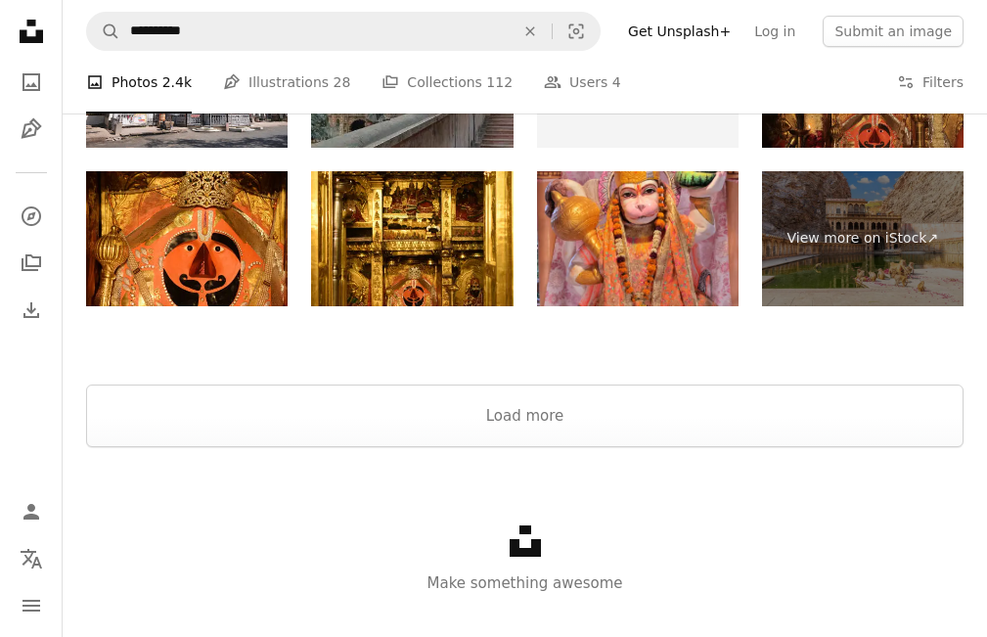
scroll to position [3389, 0]
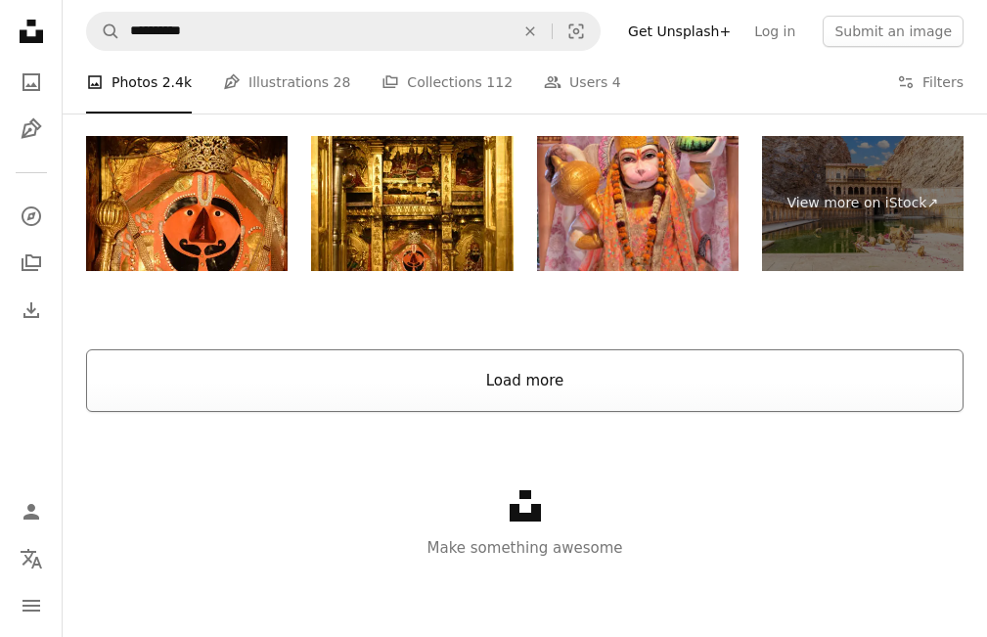
click at [576, 384] on button "Load more" at bounding box center [524, 380] width 877 height 63
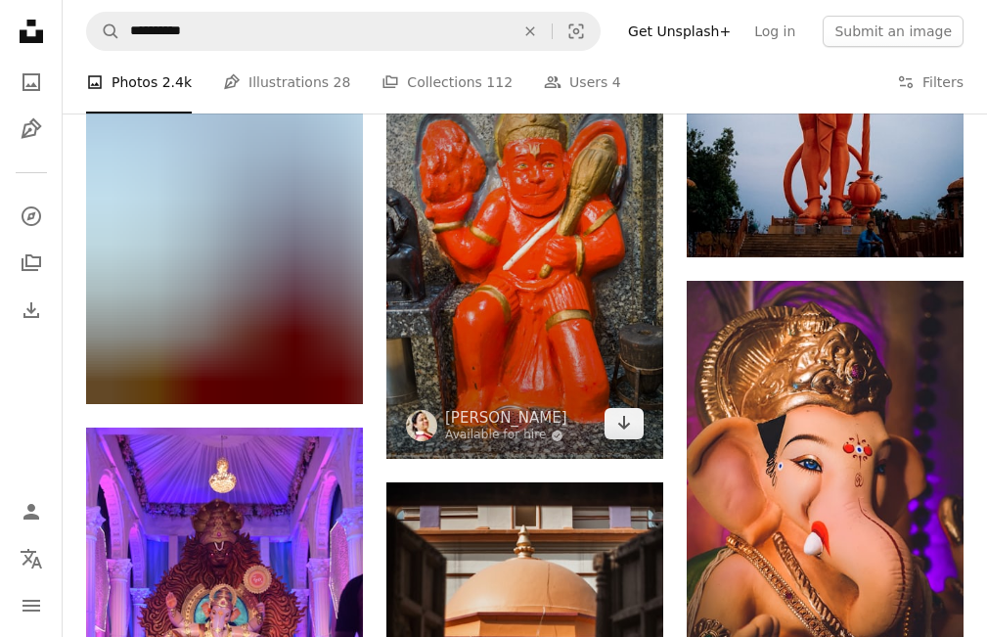
scroll to position [3584, 0]
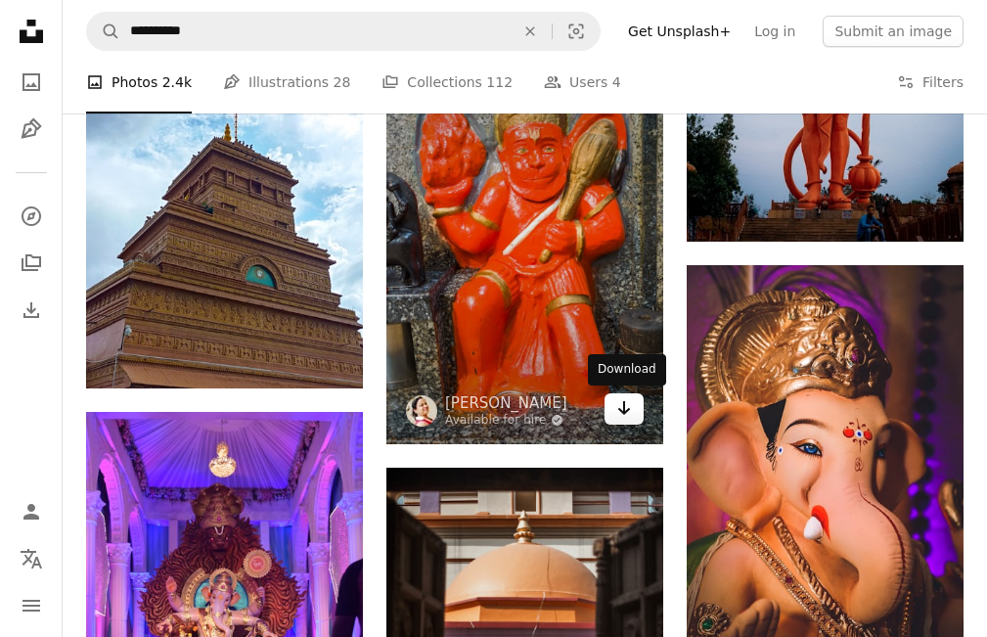
click at [621, 409] on icon "Arrow pointing down" at bounding box center [624, 407] width 16 height 23
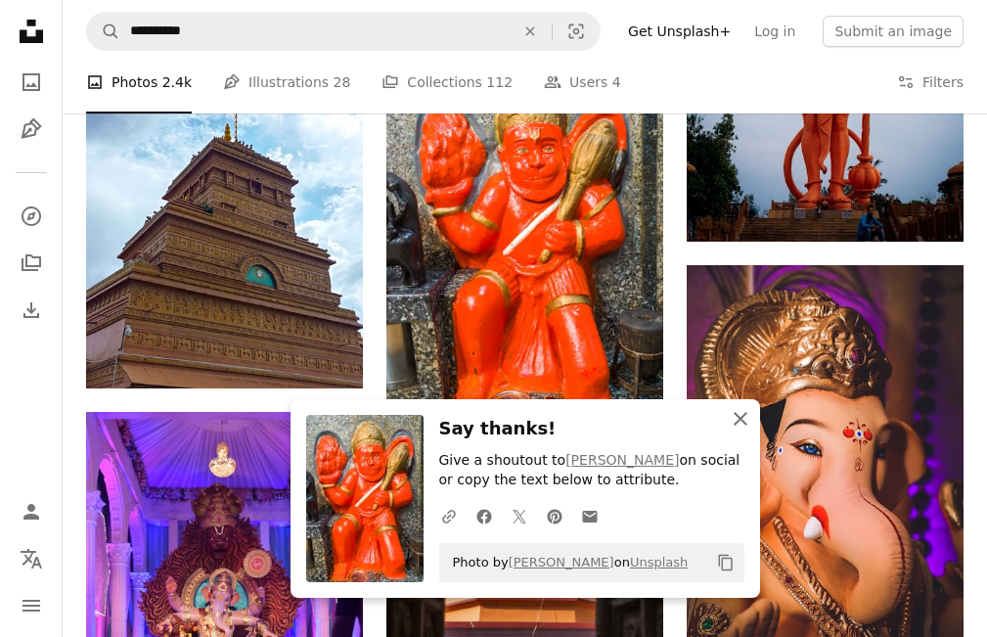
click at [734, 418] on icon "An X shape" at bounding box center [739, 418] width 23 height 23
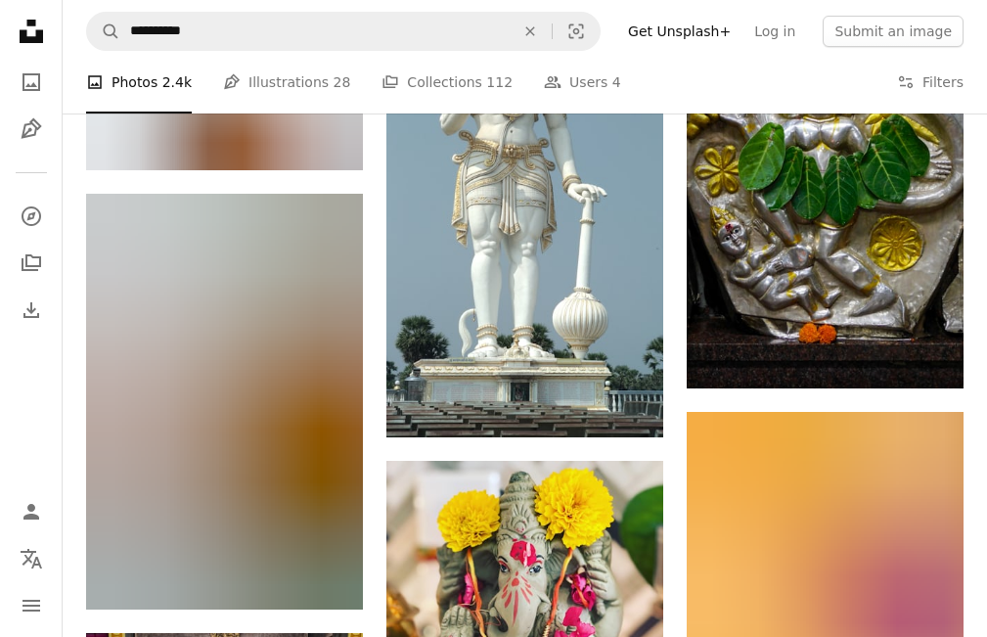
scroll to position [6322, 0]
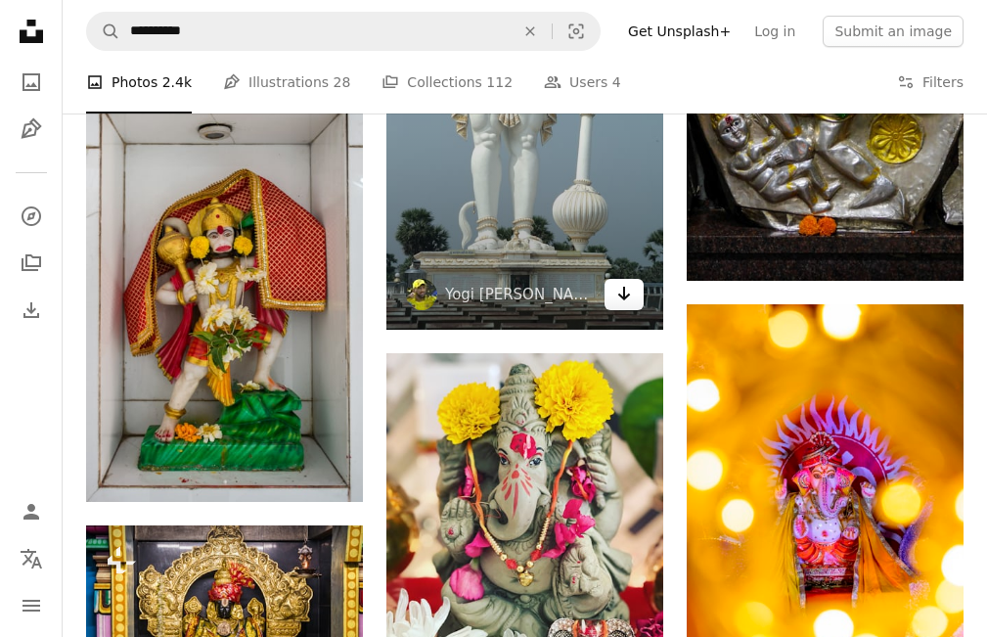
click at [626, 297] on icon "Download" at bounding box center [624, 293] width 13 height 14
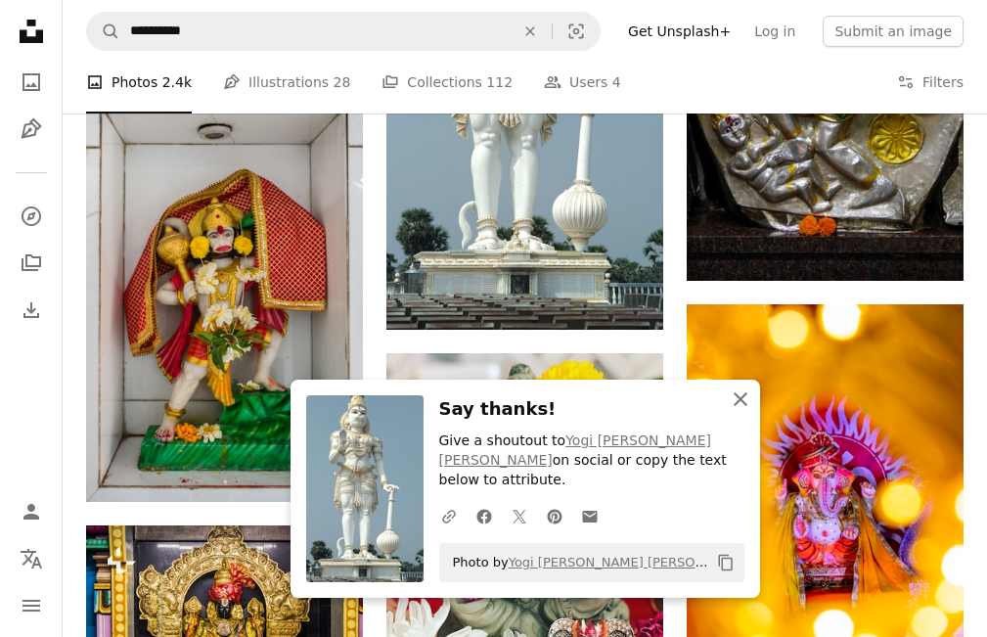
click at [739, 411] on icon "An X shape" at bounding box center [739, 398] width 23 height 23
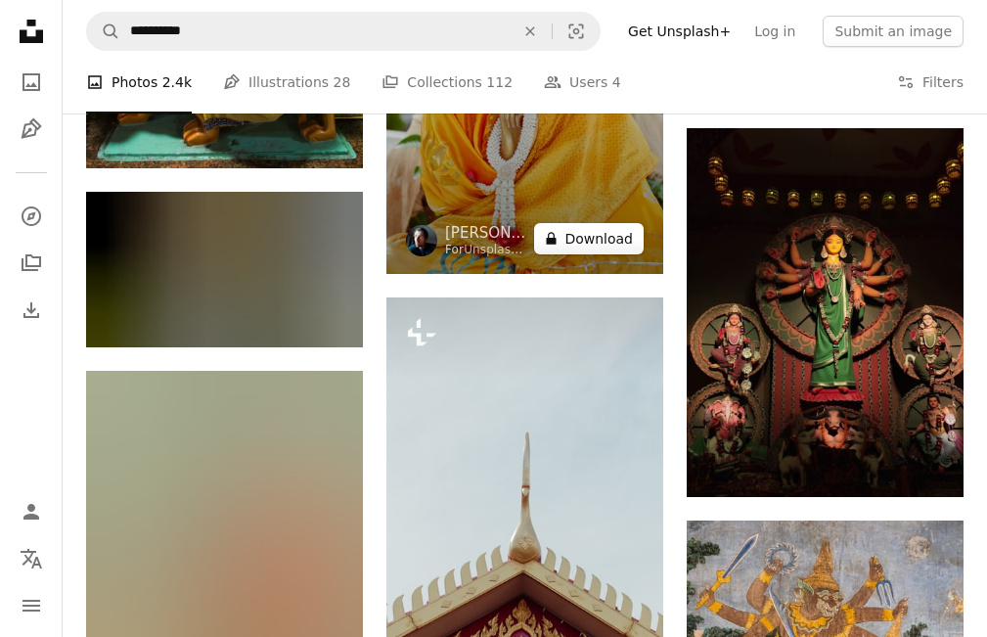
scroll to position [11993, 0]
